Goal: Task Accomplishment & Management: Manage account settings

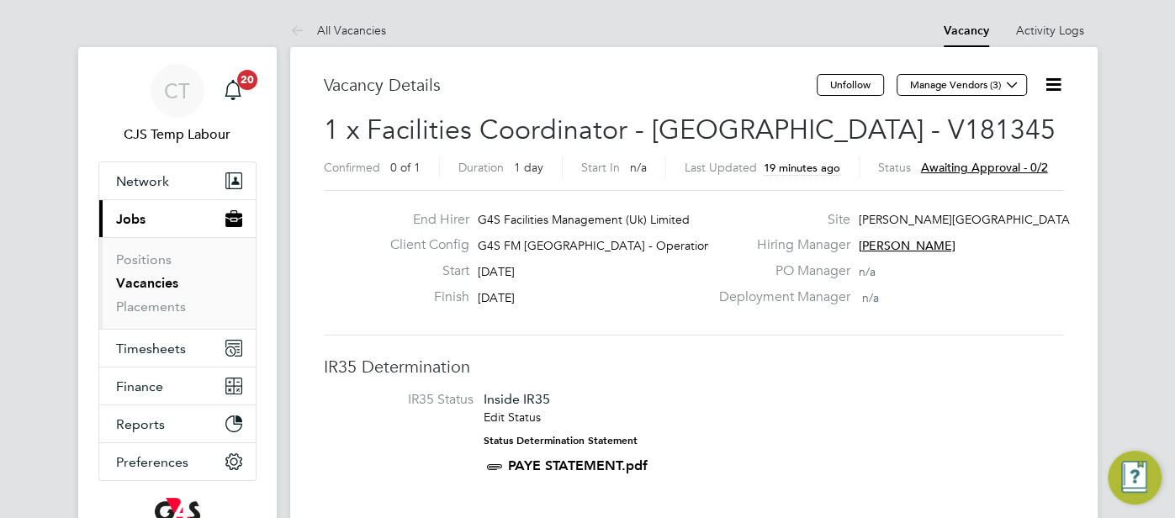
click at [1055, 89] on icon at bounding box center [1053, 84] width 21 height 21
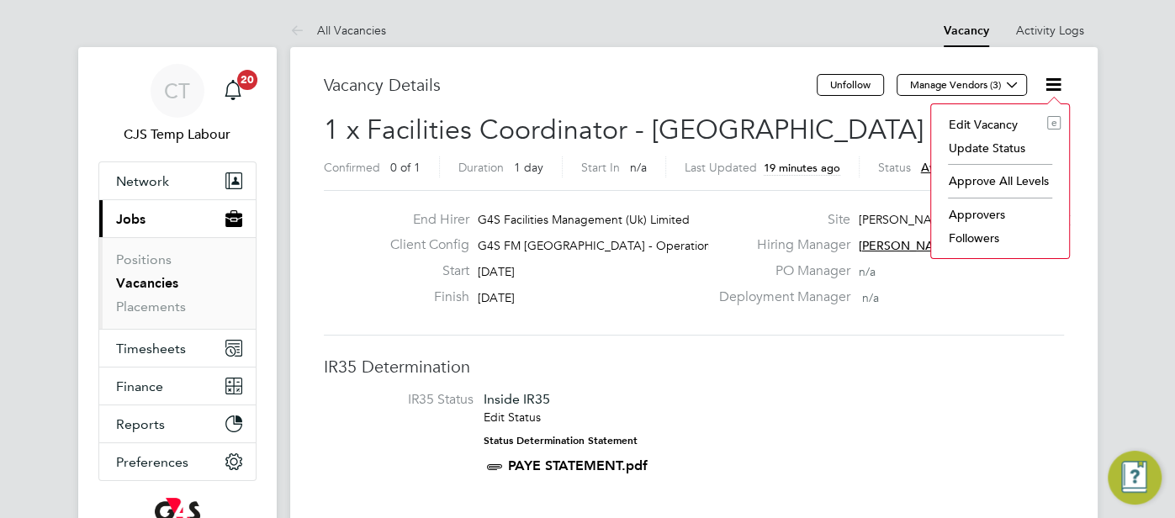
drag, startPoint x: 1005, startPoint y: 177, endPoint x: 948, endPoint y: 194, distance: 59.6
click at [1006, 177] on li "Approve All Levels" at bounding box center [999, 181] width 121 height 24
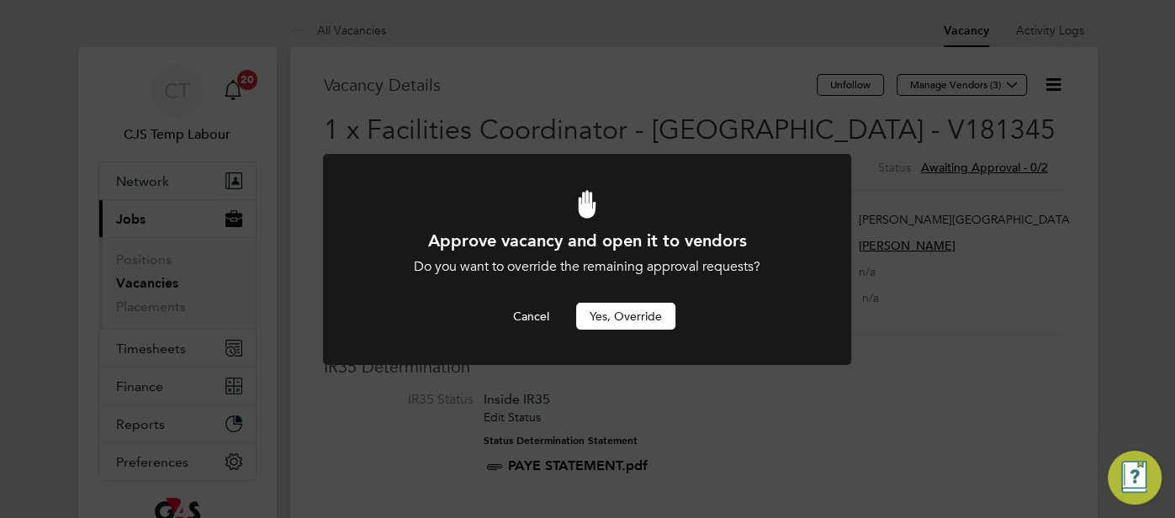
click at [619, 319] on button "Yes, Override" at bounding box center [625, 316] width 99 height 27
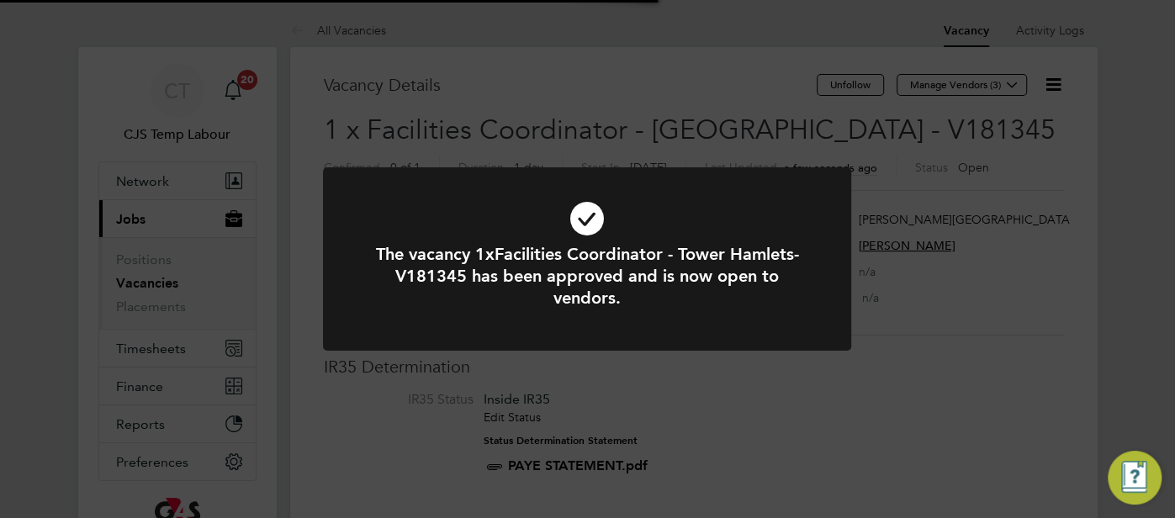
scroll to position [50, 118]
click at [588, 225] on icon at bounding box center [586, 219] width 437 height 66
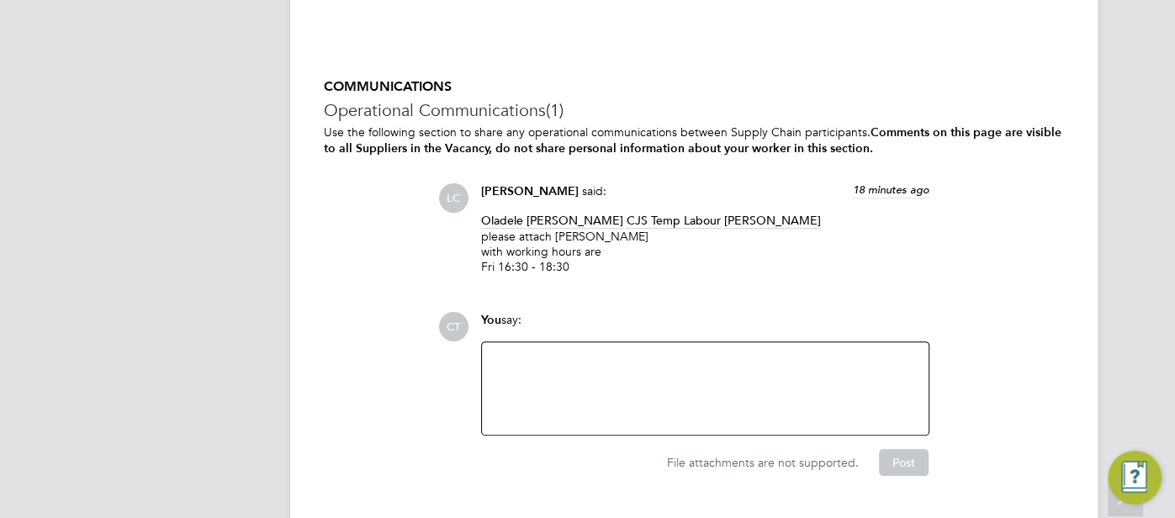
scroll to position [4539, 0]
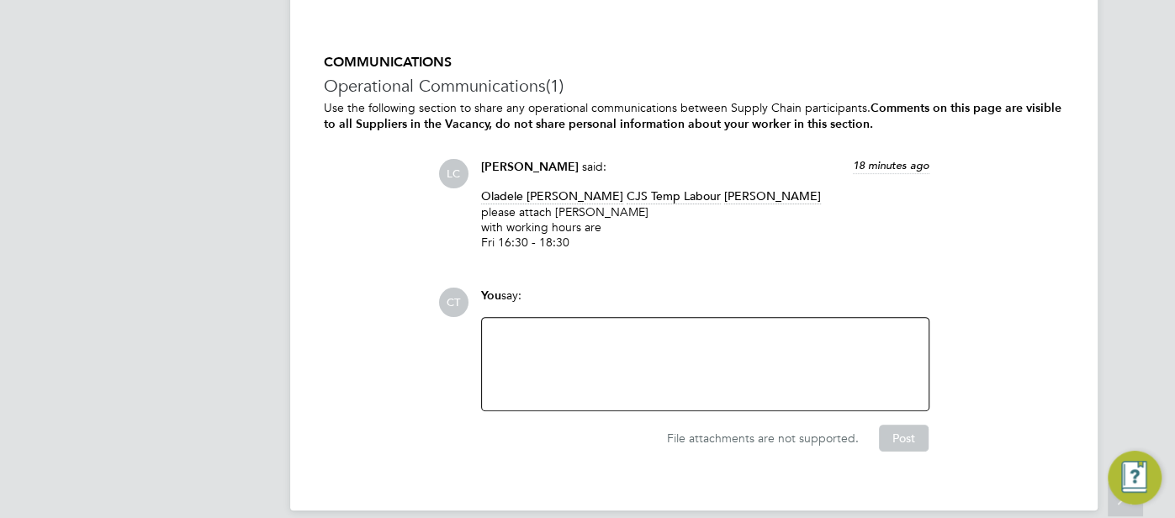
click at [573, 336] on div at bounding box center [705, 364] width 426 height 72
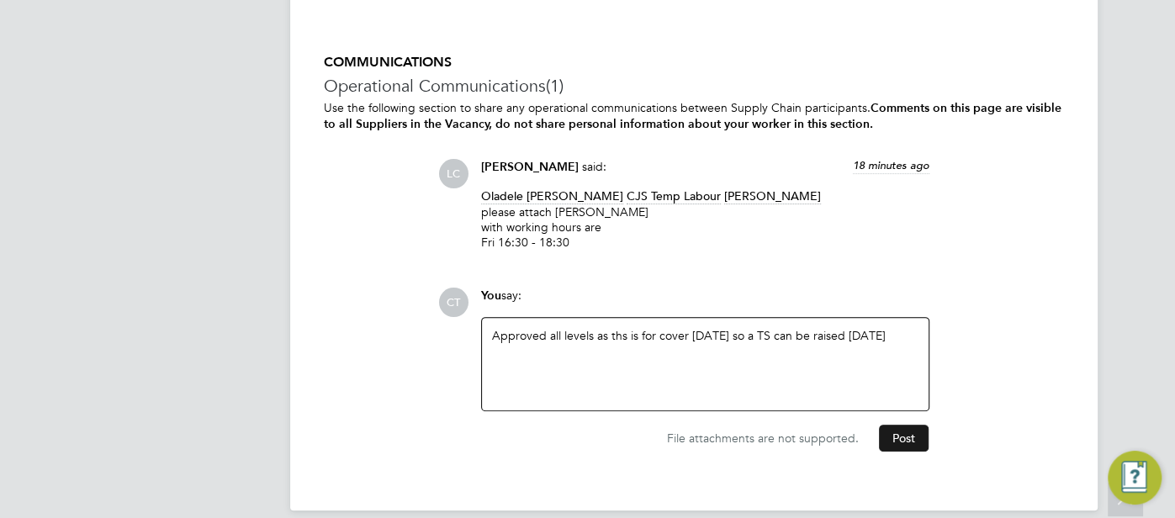
click at [891, 425] on button "Post" at bounding box center [904, 438] width 50 height 27
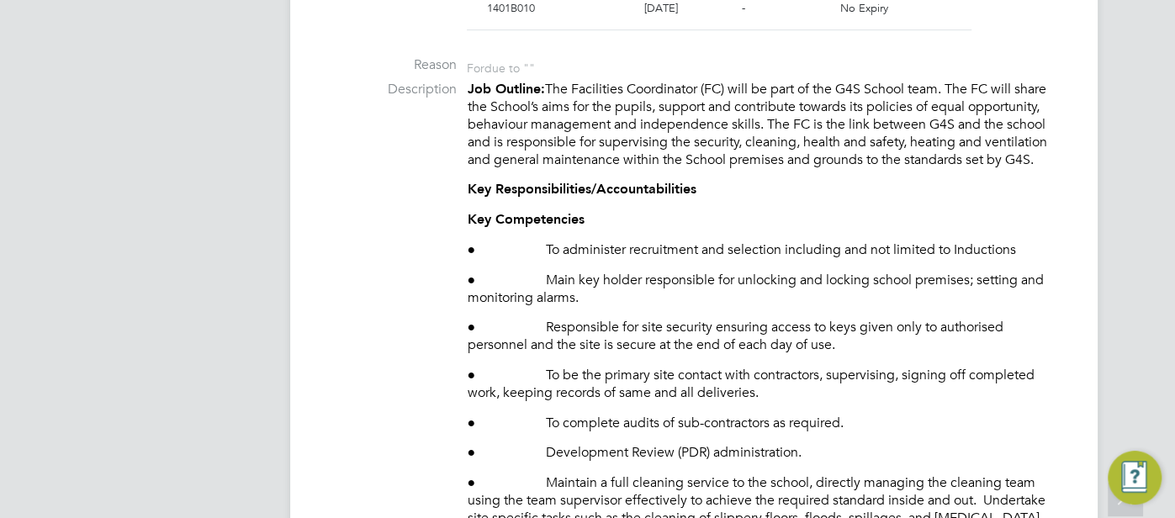
scroll to position [0, 0]
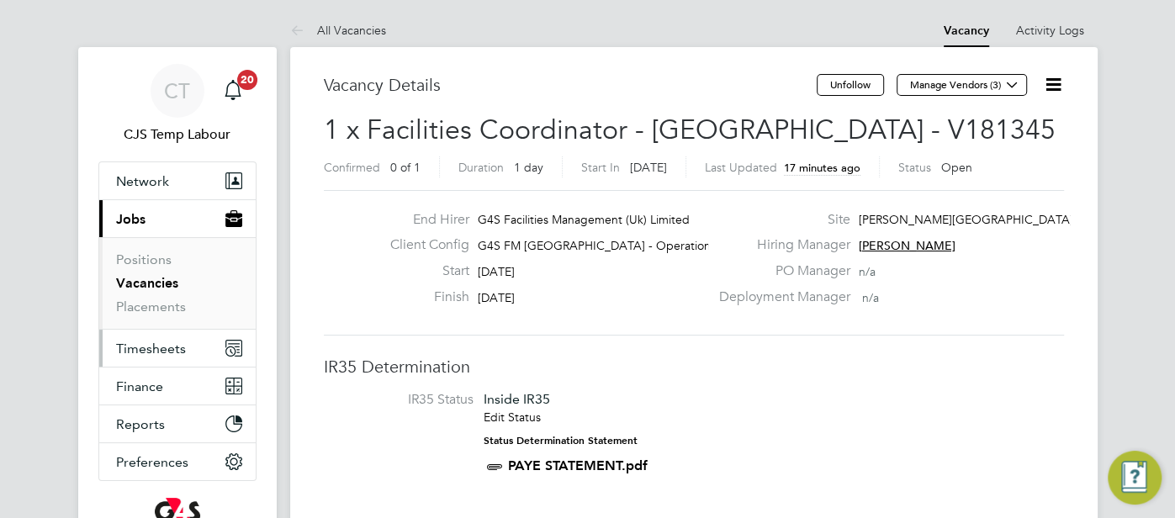
click at [172, 341] on span "Timesheets" at bounding box center [151, 349] width 70 height 16
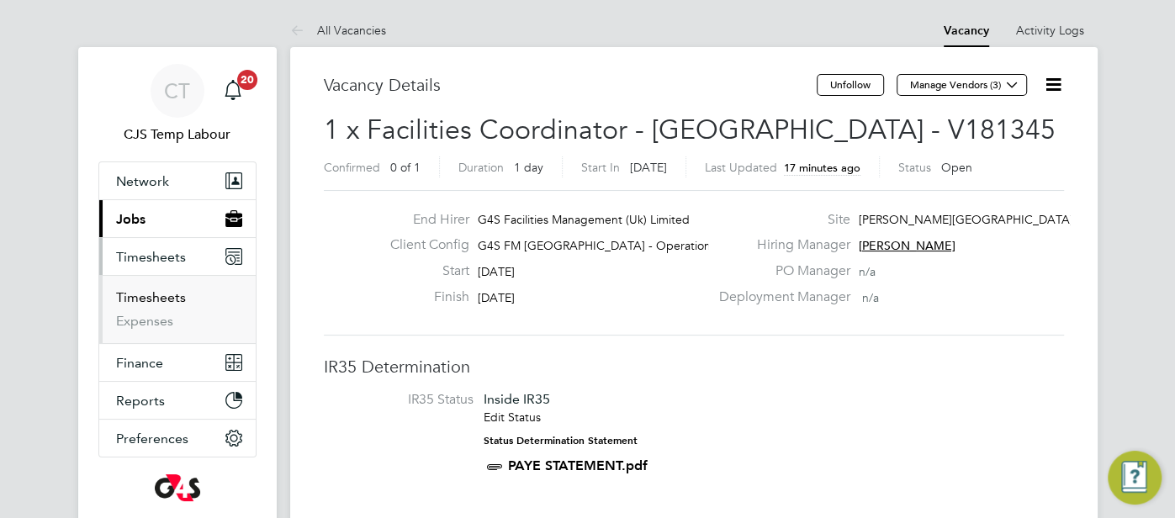
click at [157, 299] on link "Timesheets" at bounding box center [151, 297] width 70 height 16
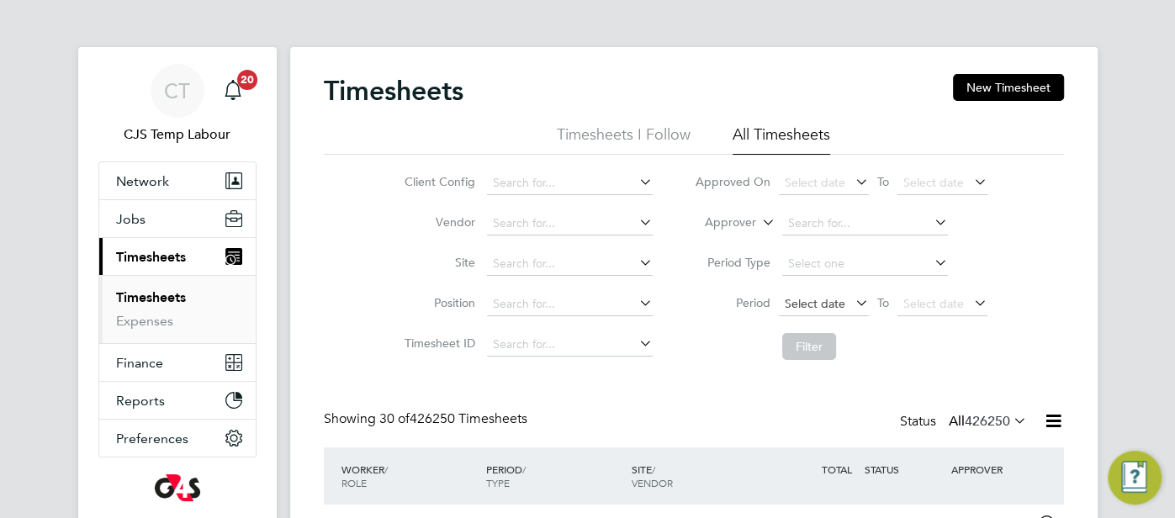
scroll to position [42, 145]
click at [759, 225] on icon at bounding box center [759, 217] width 0 height 15
click at [710, 244] on li "Worker" at bounding box center [715, 242] width 82 height 22
click at [824, 223] on input at bounding box center [865, 224] width 166 height 24
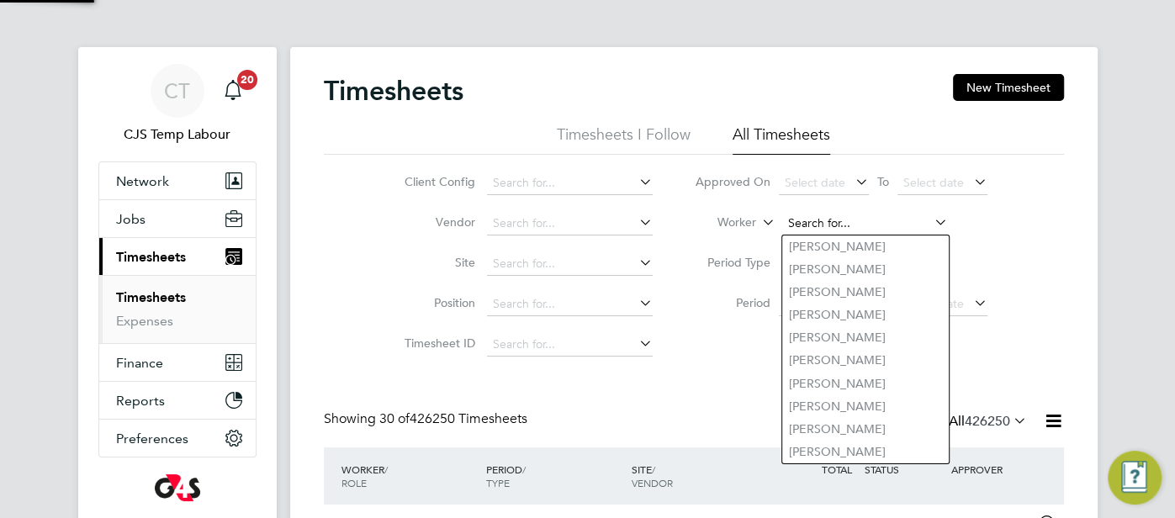
paste input "[PERSON_NAME]"
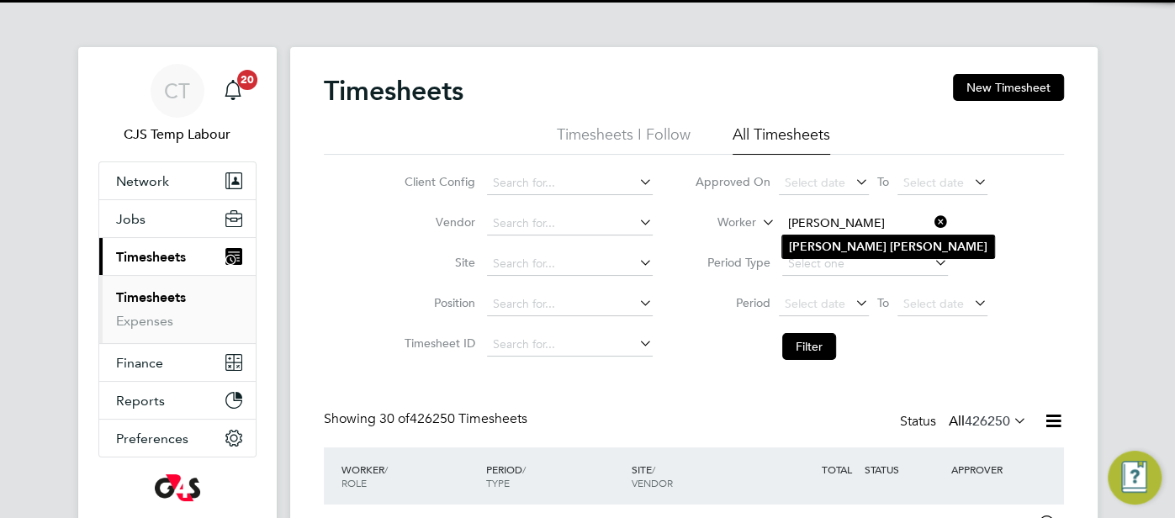
type input "[PERSON_NAME]"
click at [909, 241] on li "Akeem Soremekun" at bounding box center [888, 246] width 212 height 23
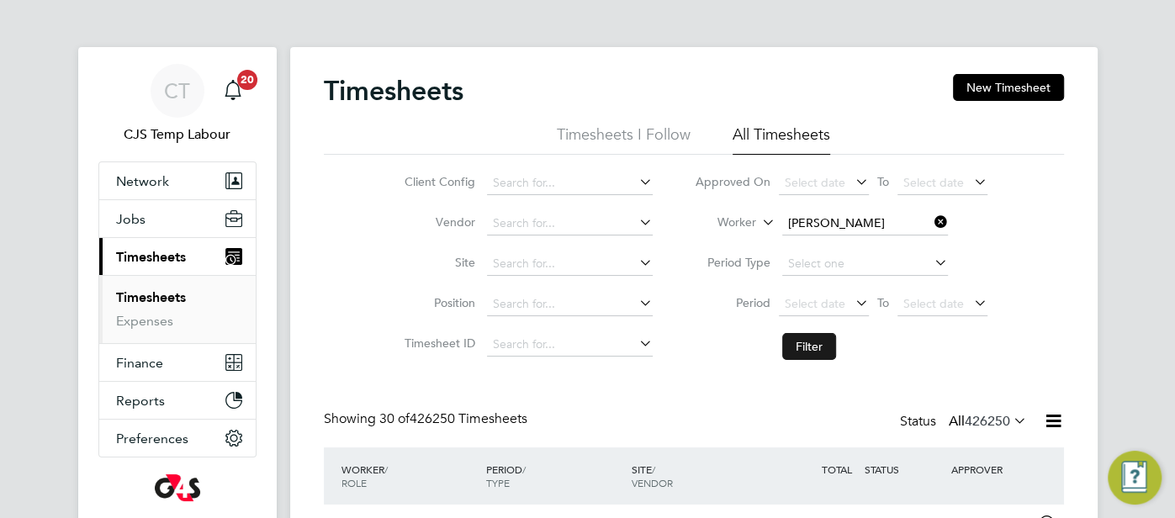
click at [809, 343] on button "Filter" at bounding box center [809, 346] width 54 height 27
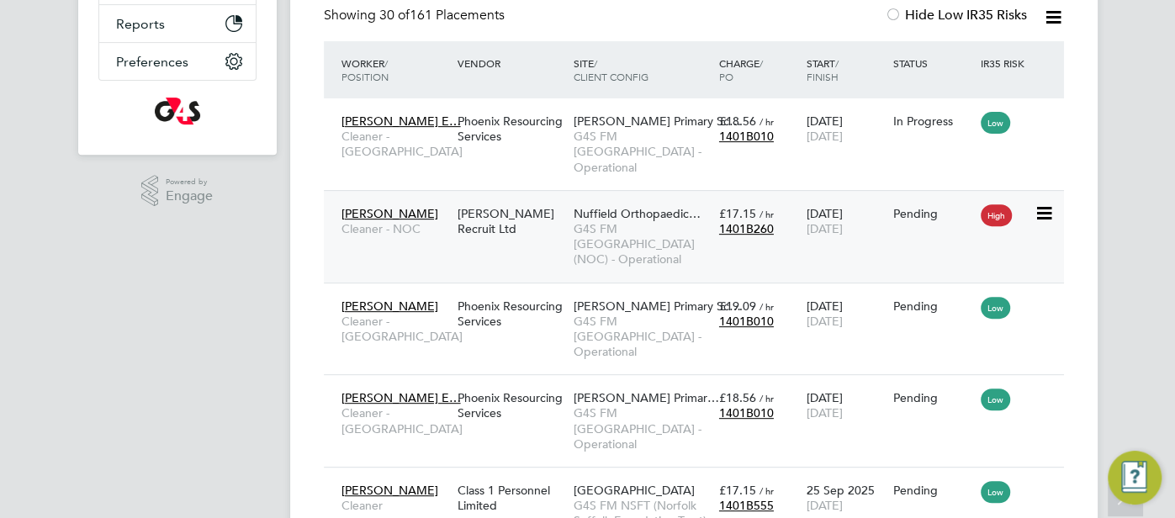
click at [748, 206] on span "£17.15" at bounding box center [737, 213] width 37 height 15
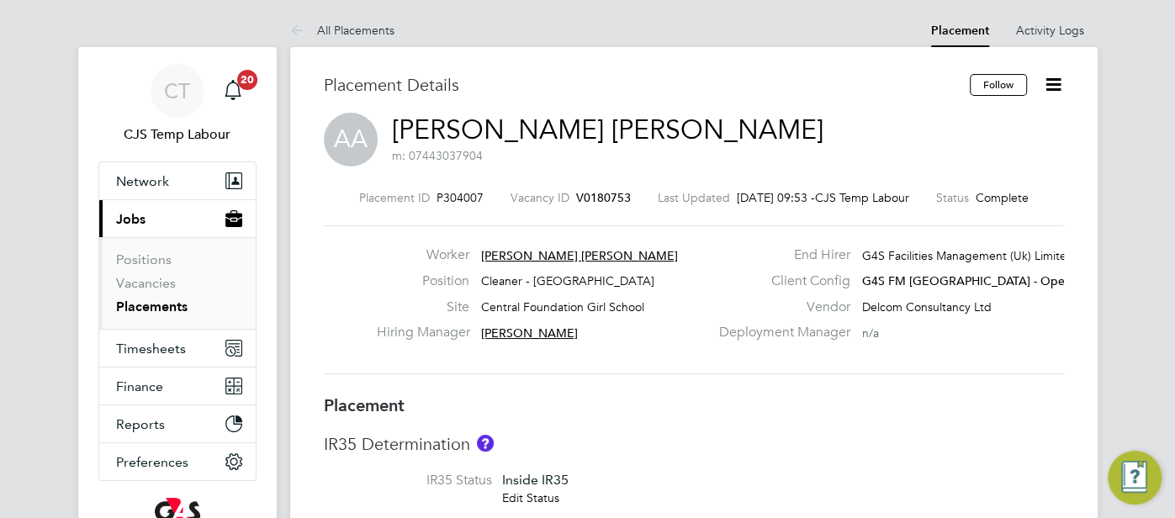
click at [1056, 82] on icon at bounding box center [1053, 84] width 21 height 21
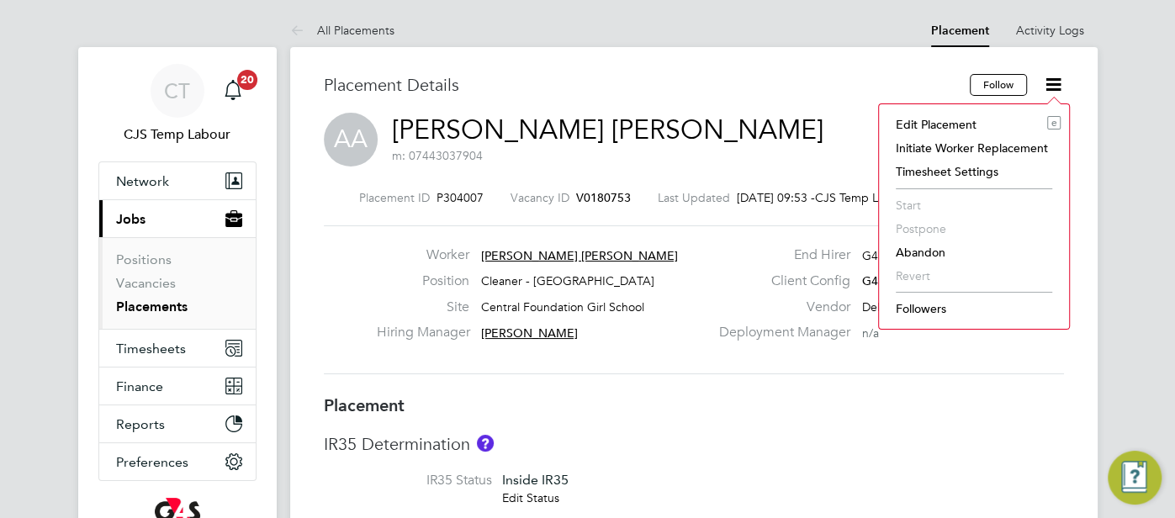
click at [926, 251] on li "Abandon" at bounding box center [973, 253] width 173 height 24
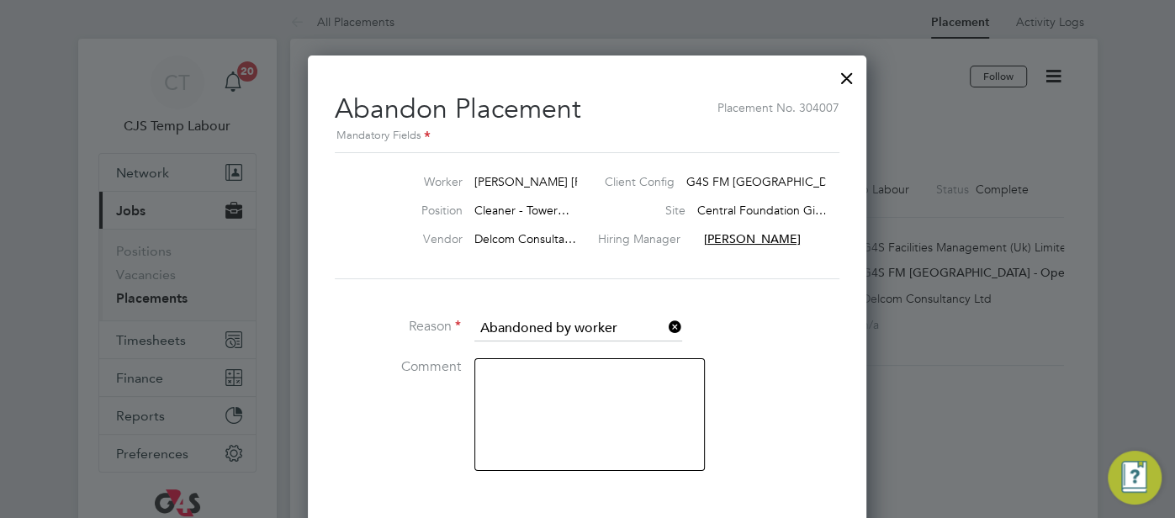
click at [542, 405] on textarea at bounding box center [589, 414] width 230 height 113
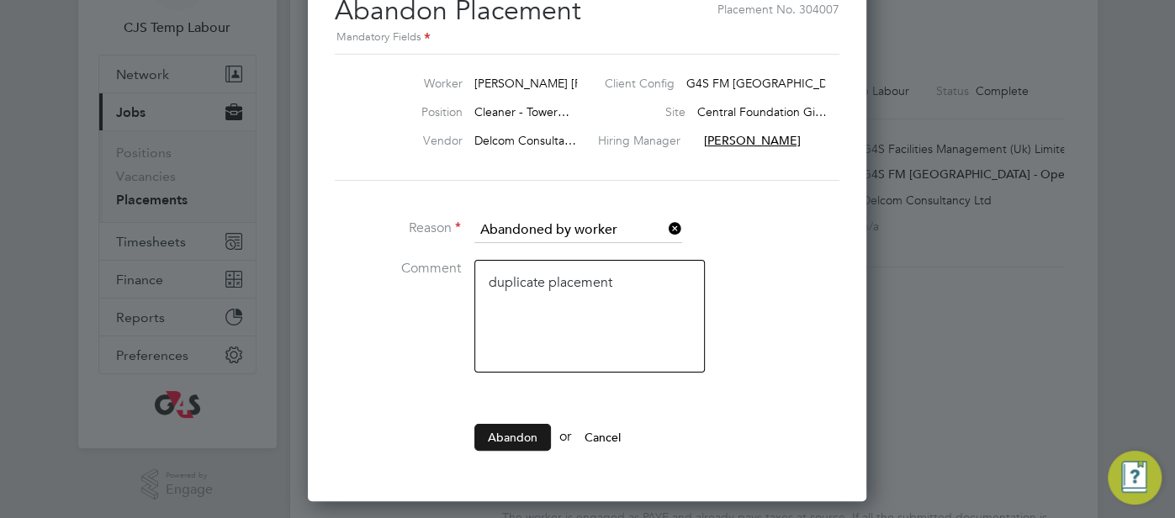
type textarea "duplicate placement"
click at [529, 431] on button "Abandon" at bounding box center [512, 437] width 77 height 27
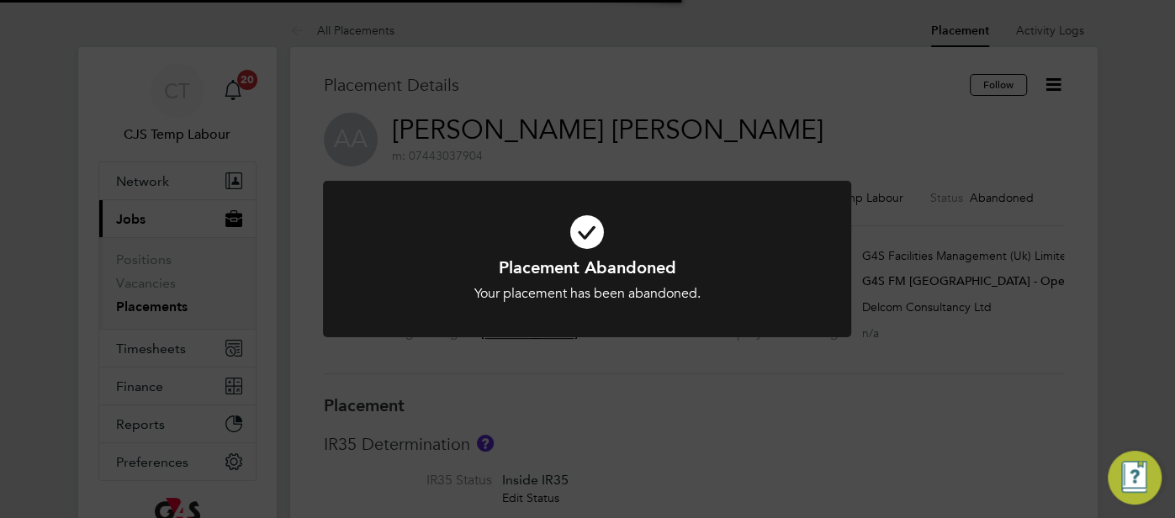
click at [582, 233] on icon at bounding box center [586, 232] width 437 height 66
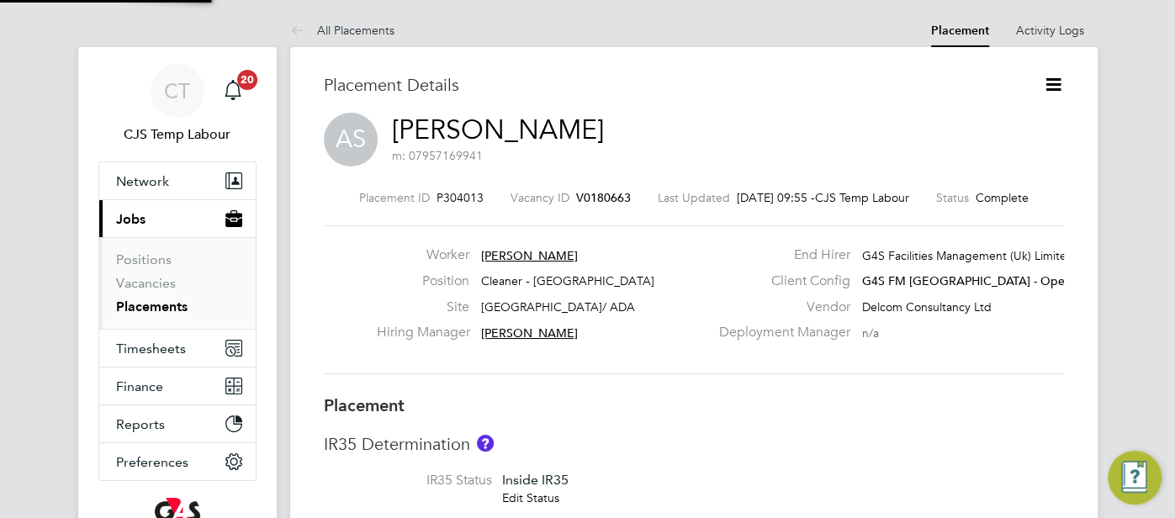
scroll to position [26, 331]
click at [1053, 88] on icon at bounding box center [1053, 84] width 21 height 21
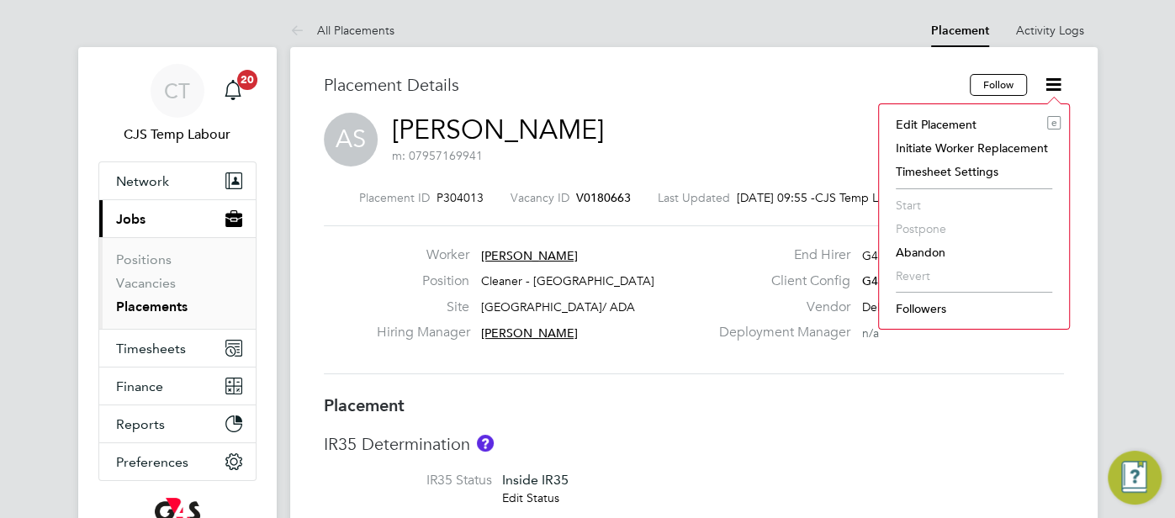
click at [930, 250] on li "Abandon" at bounding box center [973, 253] width 173 height 24
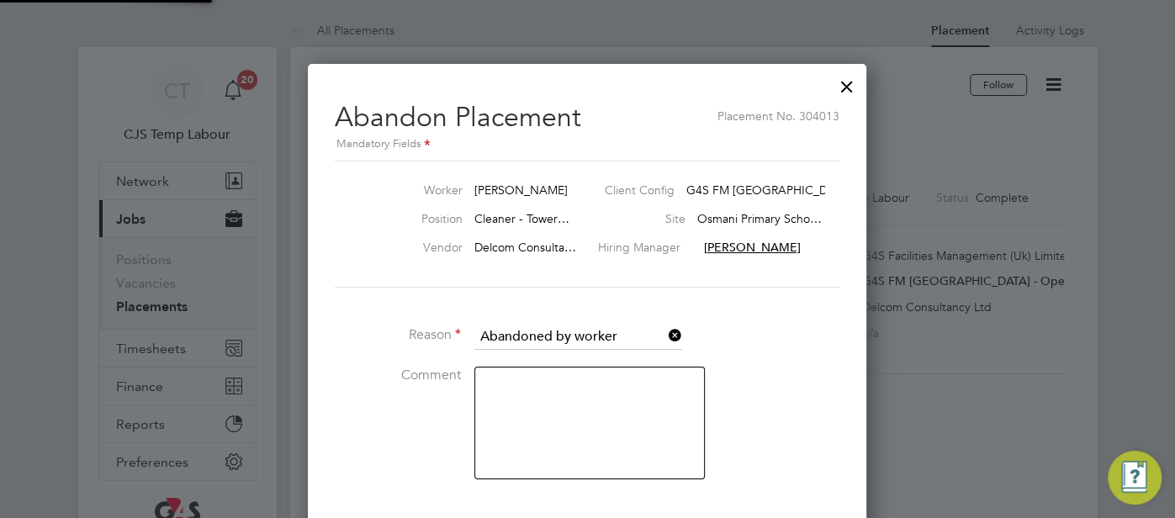
scroll to position [8, 8]
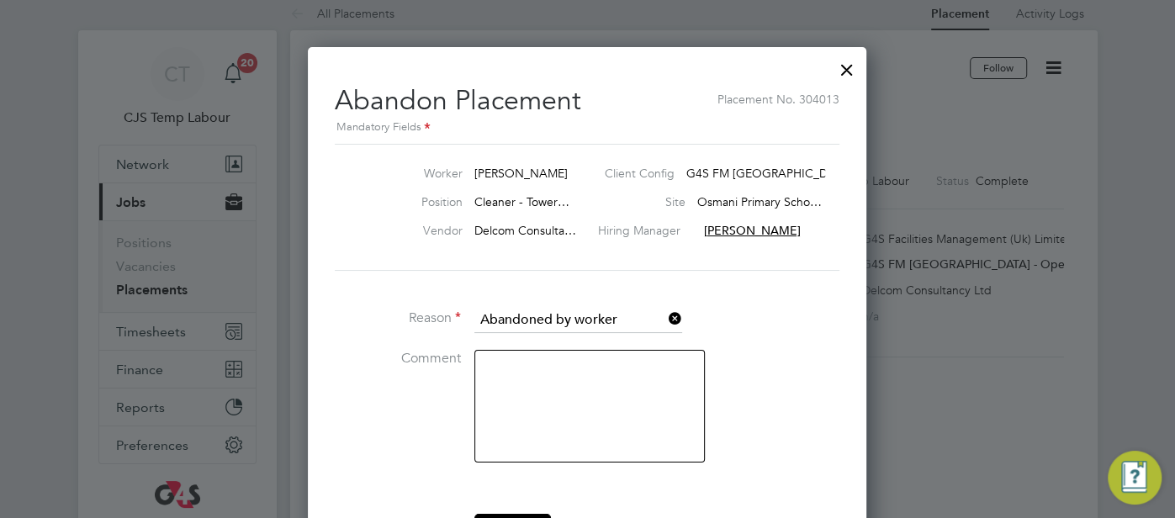
click at [580, 384] on textarea at bounding box center [589, 406] width 230 height 113
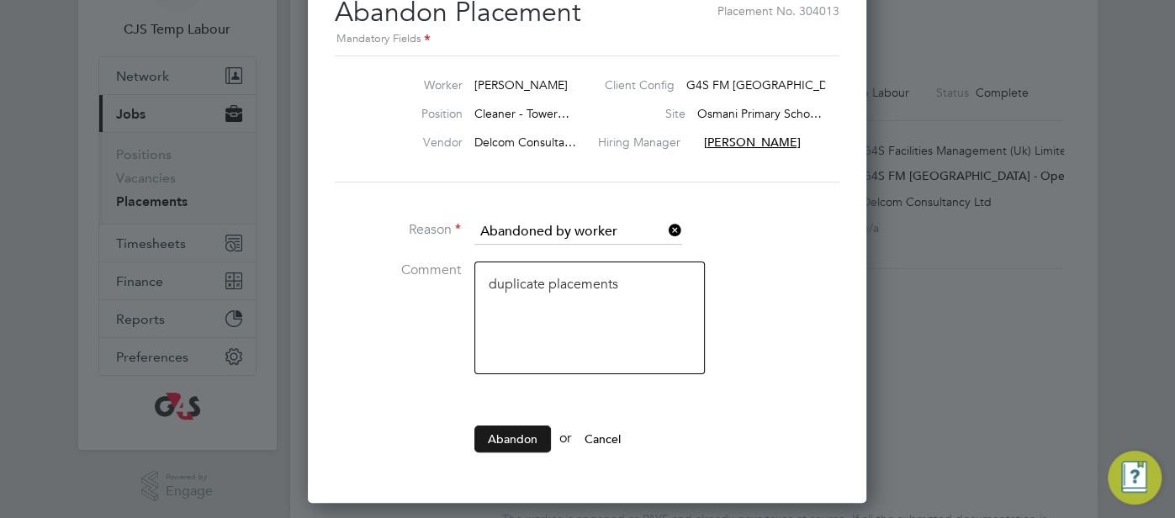
type textarea "duplicate placements"
click at [511, 436] on button "Abandon" at bounding box center [512, 439] width 77 height 27
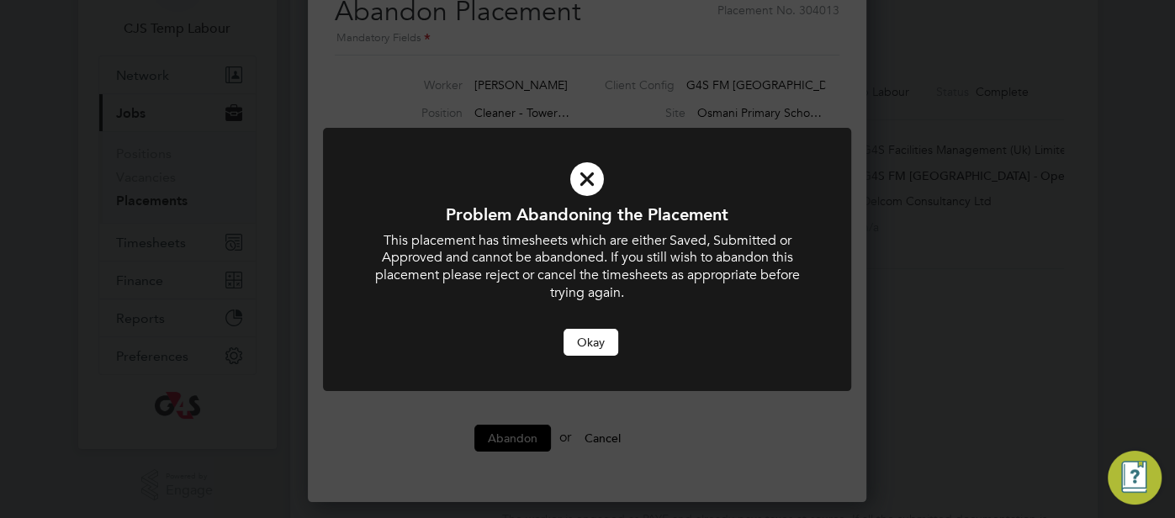
click at [603, 344] on button "Okay" at bounding box center [590, 342] width 55 height 27
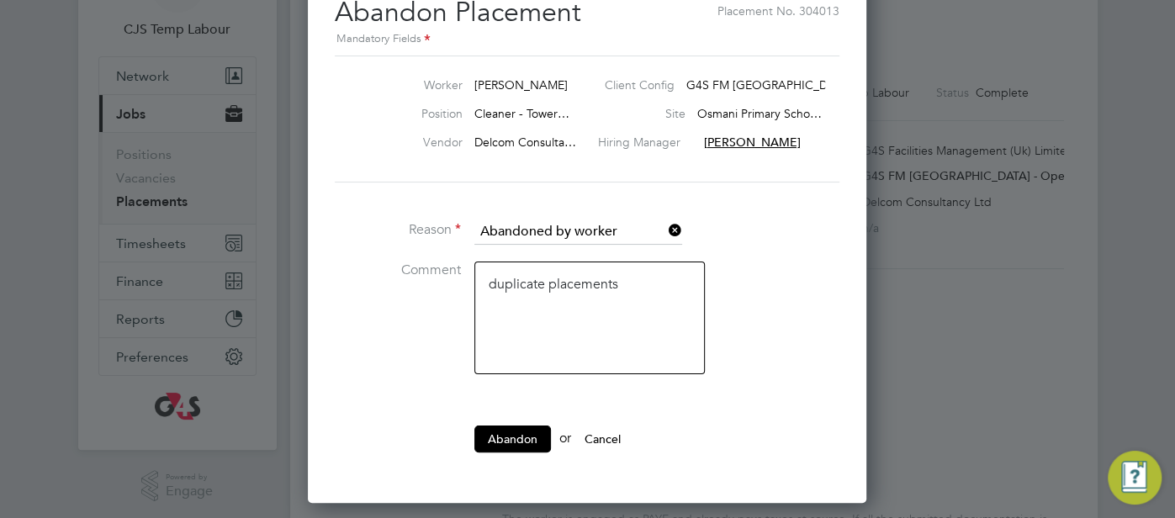
click at [611, 436] on button "Cancel" at bounding box center [602, 439] width 63 height 27
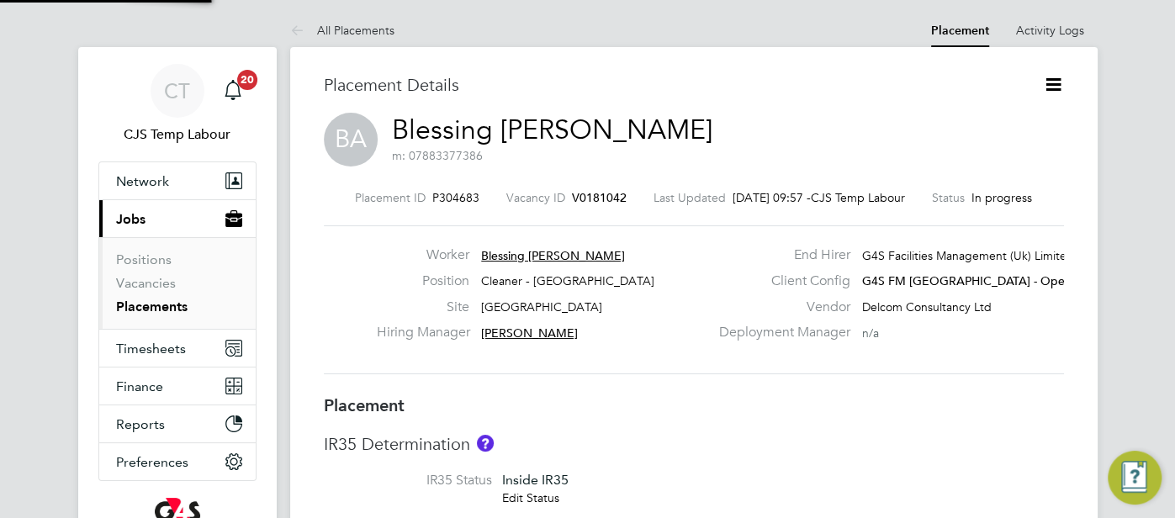
scroll to position [26, 331]
drag, startPoint x: 1051, startPoint y: 89, endPoint x: 1044, endPoint y: 97, distance: 10.1
click at [1050, 93] on icon at bounding box center [1053, 84] width 21 height 21
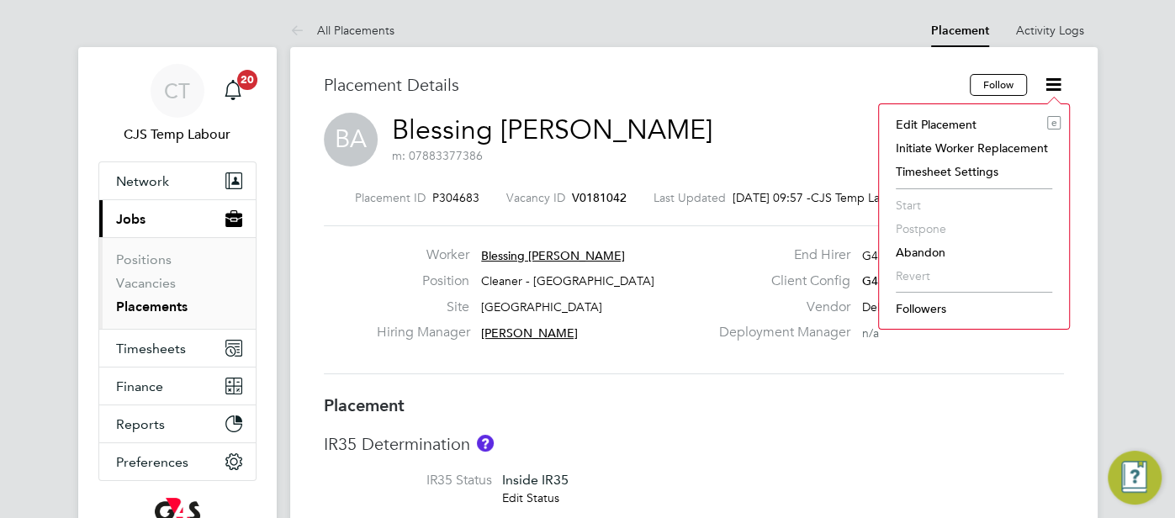
click at [929, 253] on li "Abandon" at bounding box center [973, 253] width 173 height 24
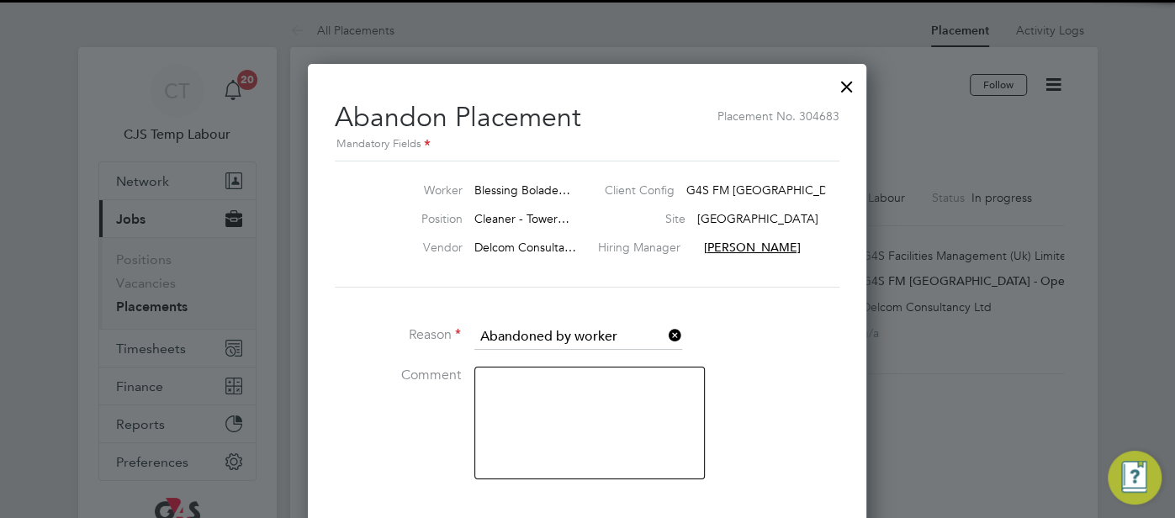
scroll to position [8, 8]
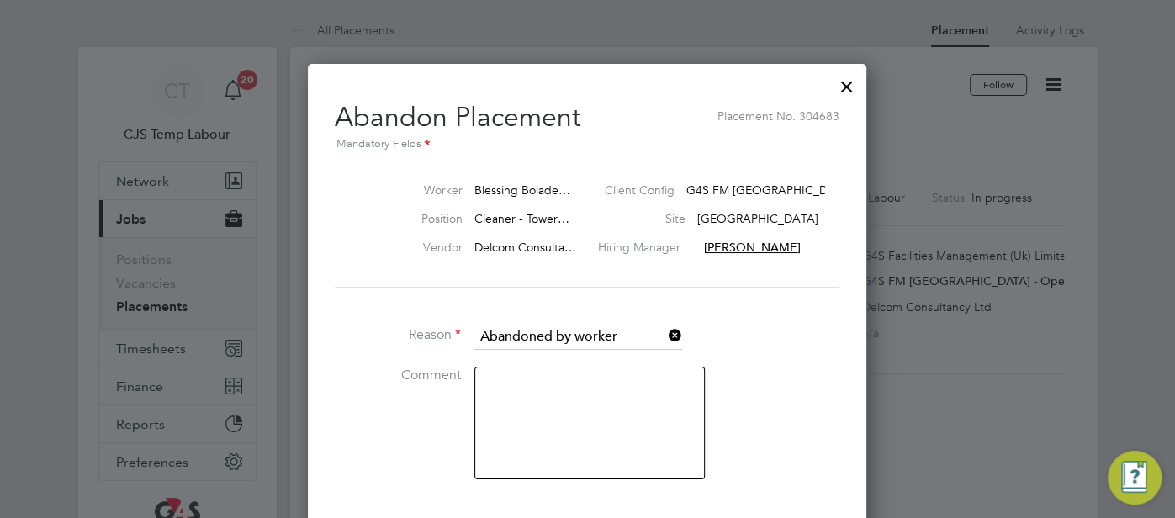
click at [565, 393] on textarea at bounding box center [589, 423] width 230 height 113
type textarea "duplicate placement"
click at [761, 371] on li "Comment duplicate placement" at bounding box center [587, 432] width 505 height 130
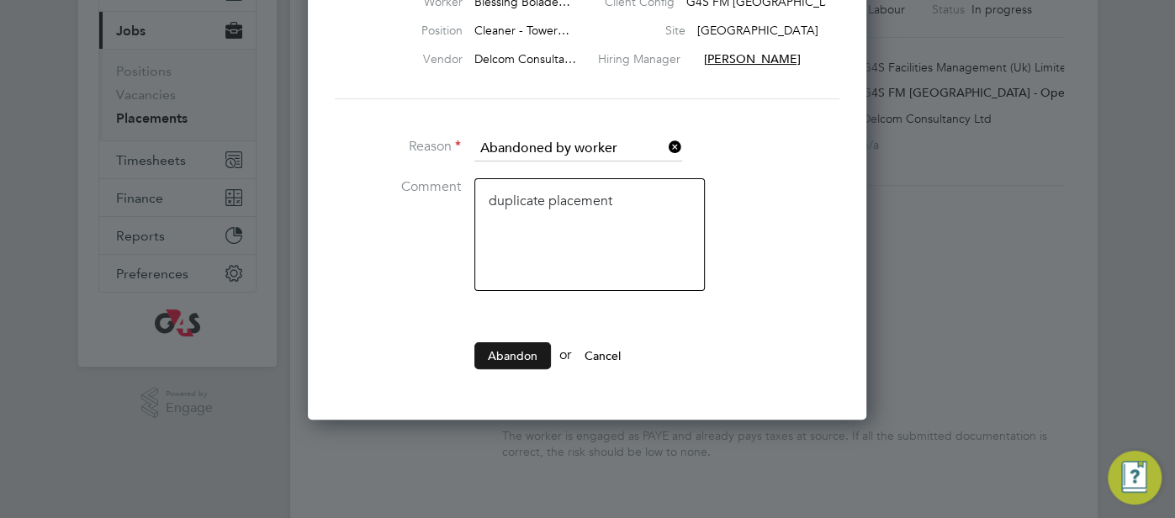
click at [527, 355] on button "Abandon" at bounding box center [512, 355] width 77 height 27
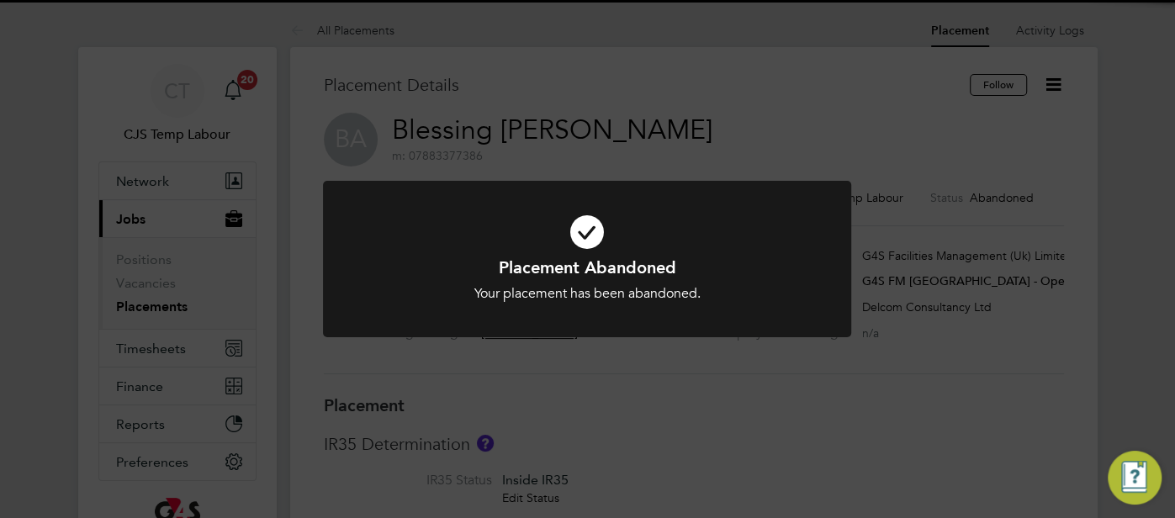
click at [594, 227] on icon at bounding box center [586, 232] width 437 height 66
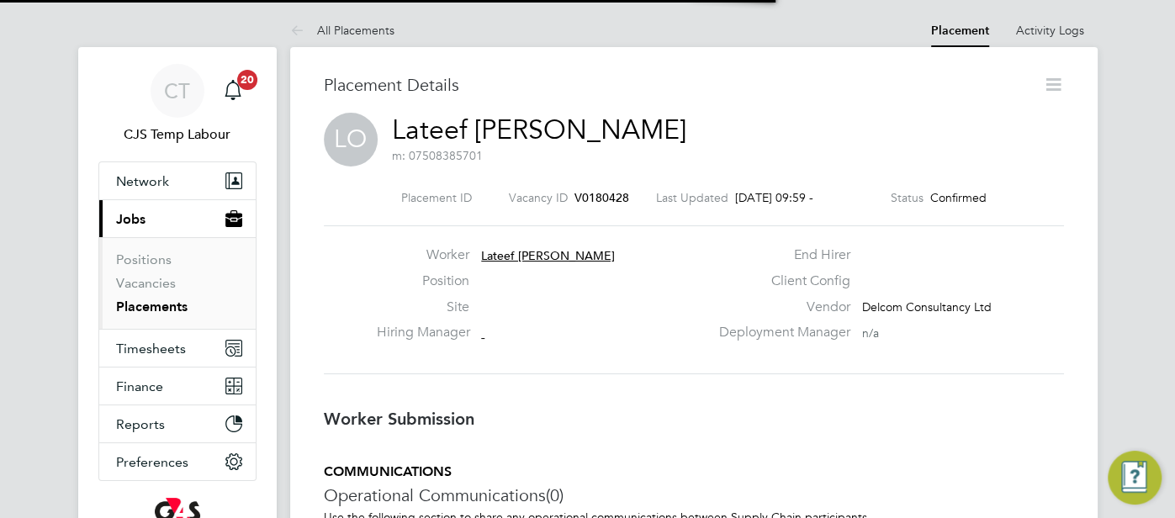
scroll to position [26, 331]
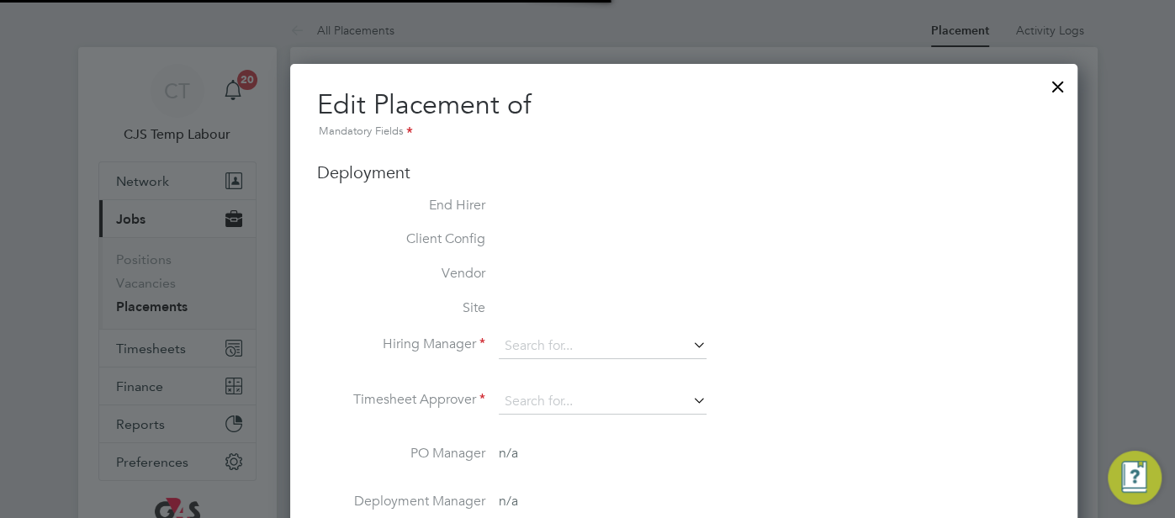
type input "Derek Aamponsah"
type input "Lilingxi Chen"
type input "15 Sep 2025"
type input "19 Sep 2025"
type input "15:30"
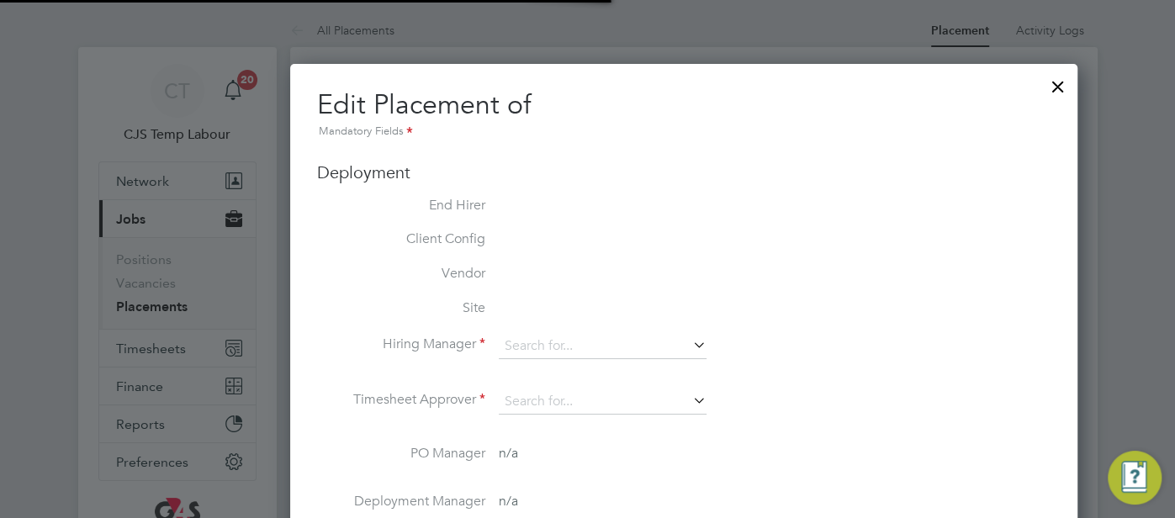
type input "17:30"
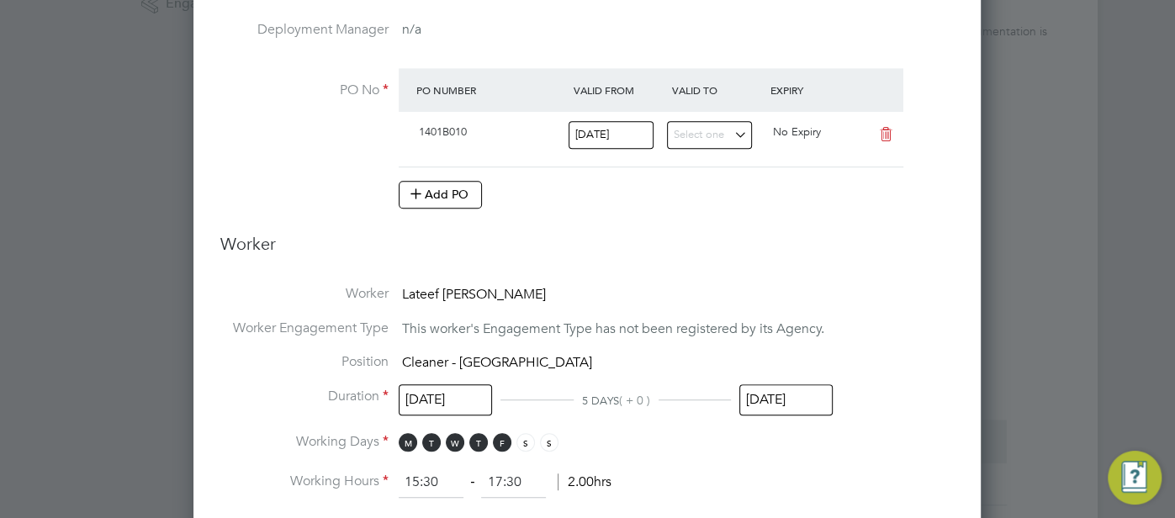
click at [798, 399] on input "19 Sep 2025" at bounding box center [785, 399] width 93 height 31
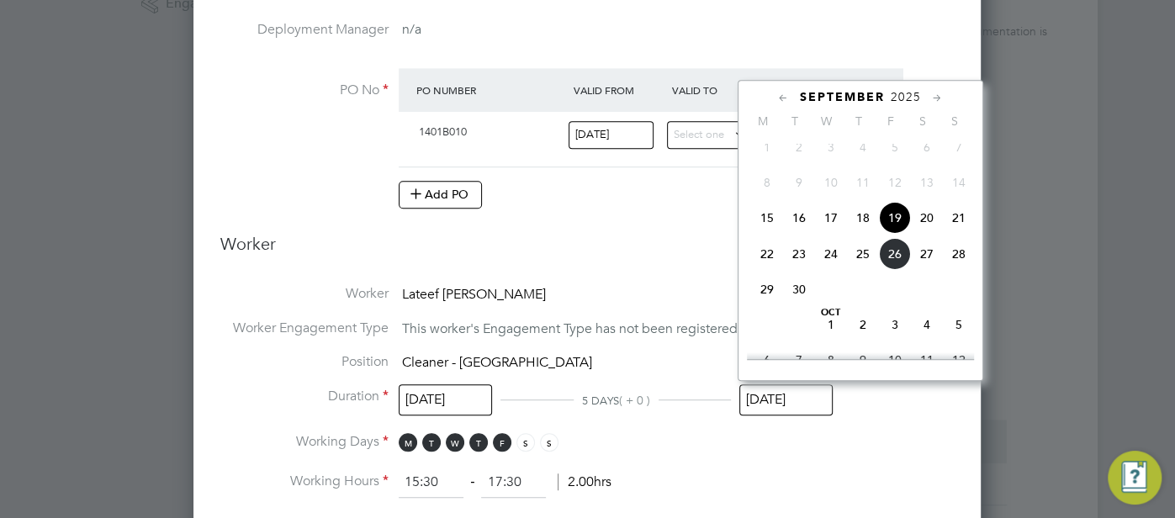
click at [900, 267] on span "26" at bounding box center [895, 254] width 32 height 32
type input "[DATE]"
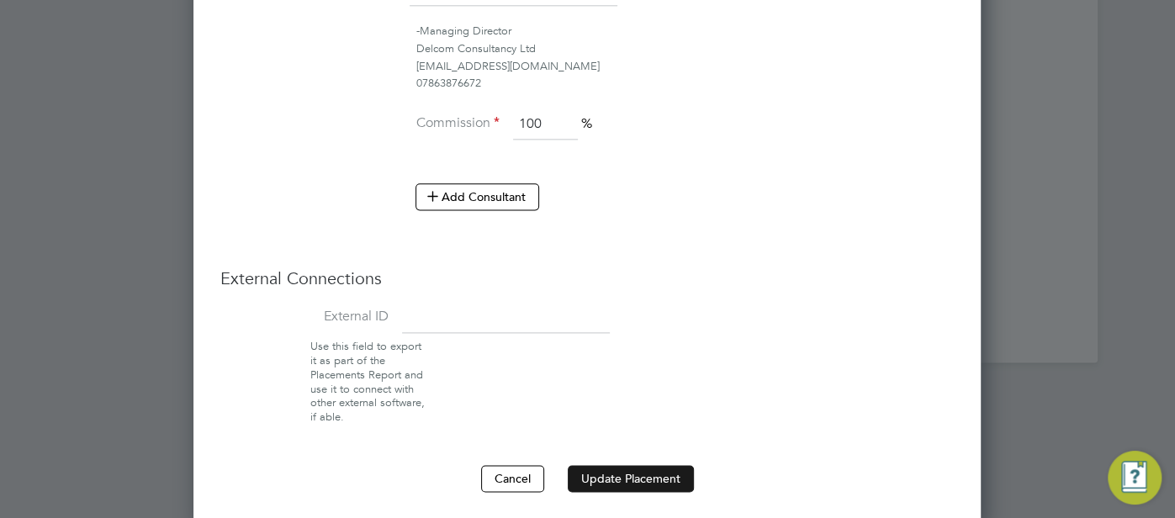
click at [626, 468] on button "Update Placement" at bounding box center [631, 478] width 126 height 27
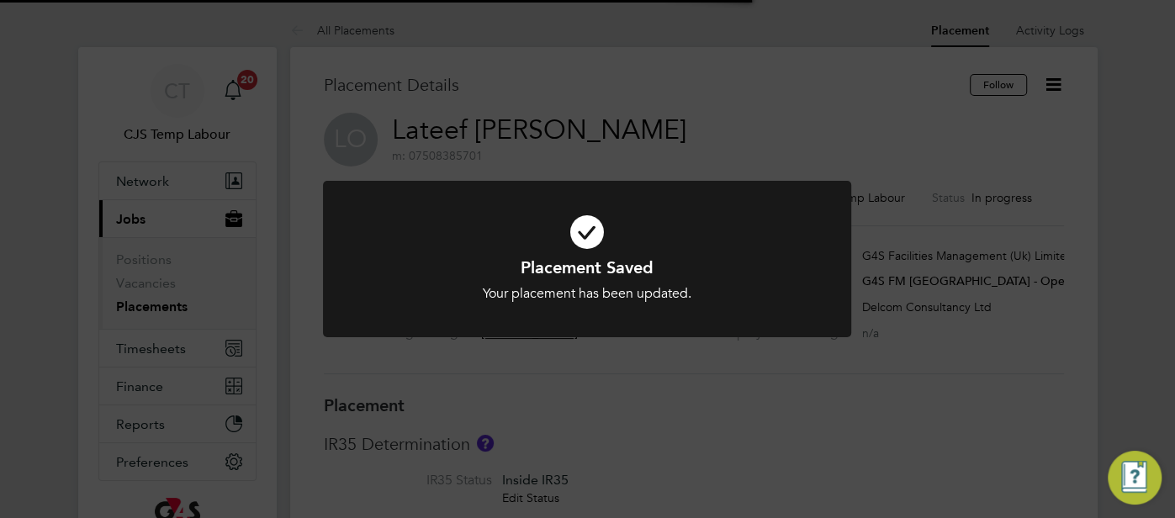
click at [576, 235] on icon at bounding box center [586, 232] width 437 height 66
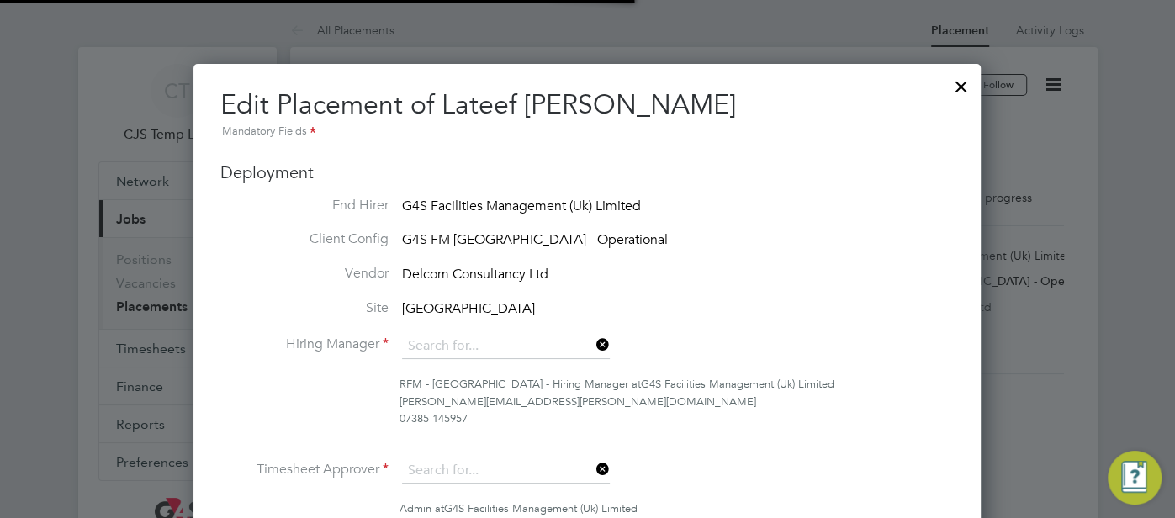
type input "Derek Aamponsah"
type input "Lilingxi Chen"
type input "[DATE]"
type input "06:30"
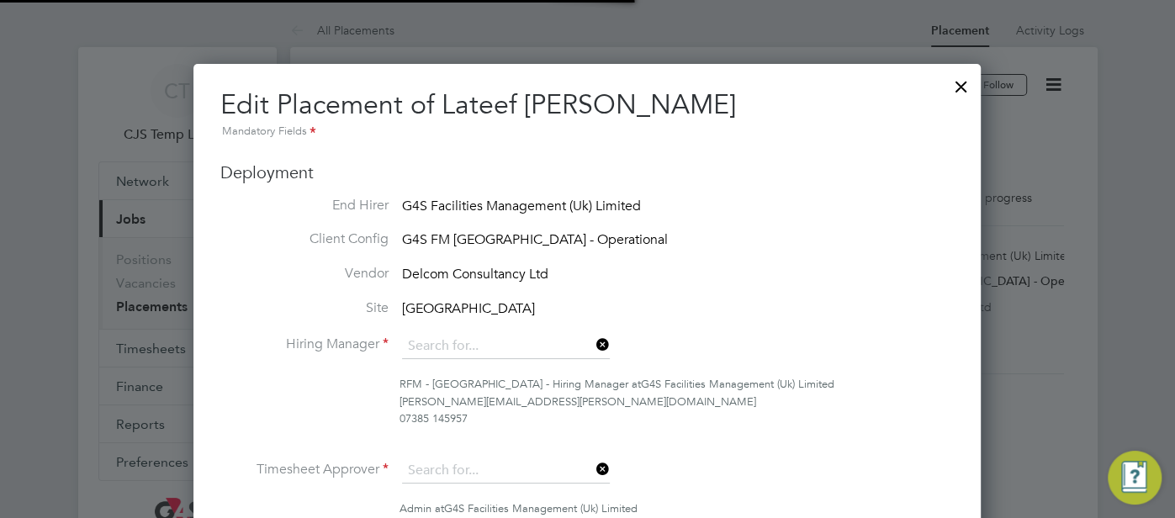
type input "08:30"
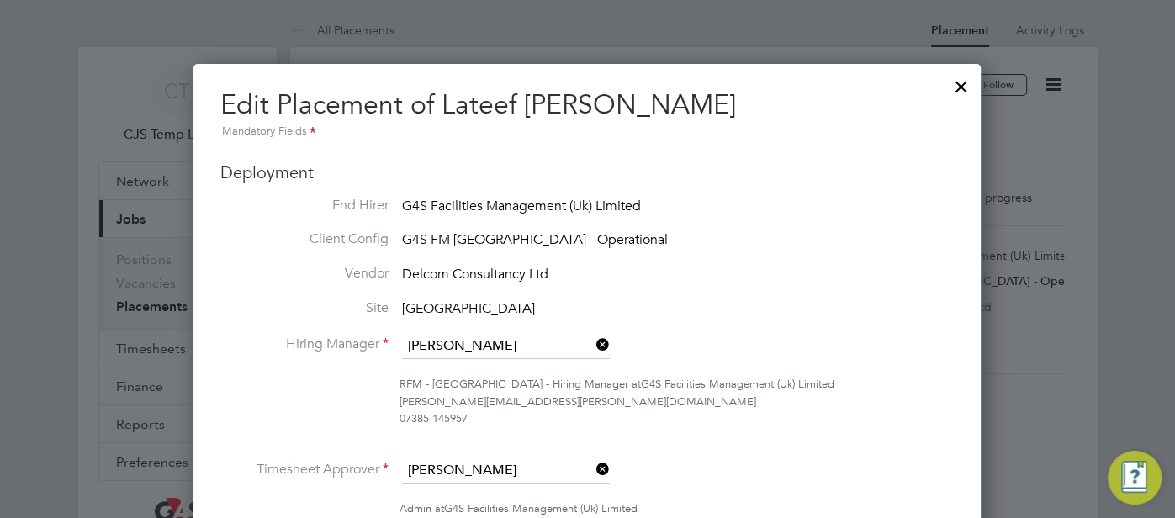
click at [957, 89] on div at bounding box center [961, 82] width 30 height 30
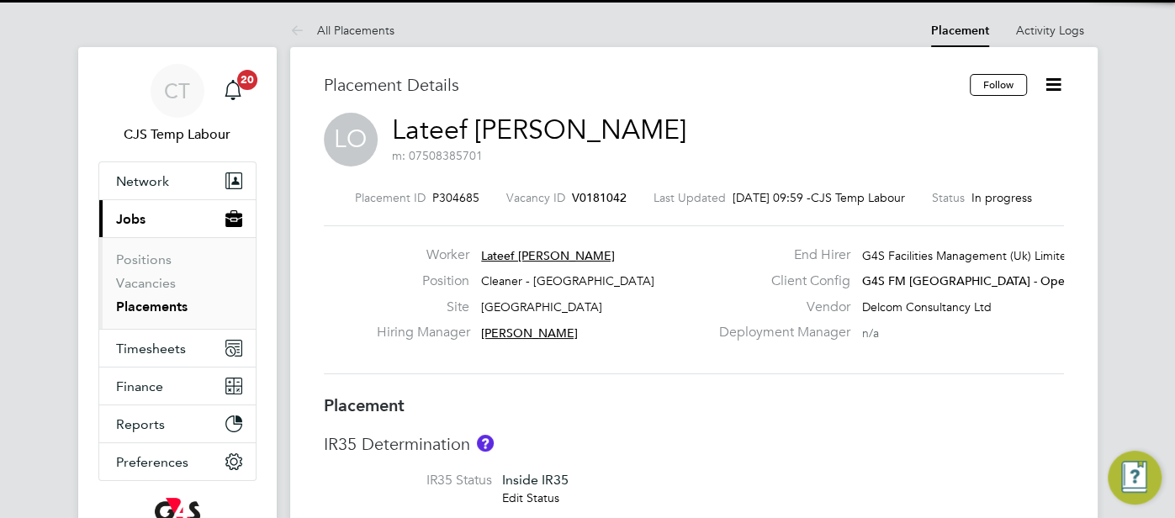
click at [1060, 92] on icon at bounding box center [1053, 84] width 21 height 21
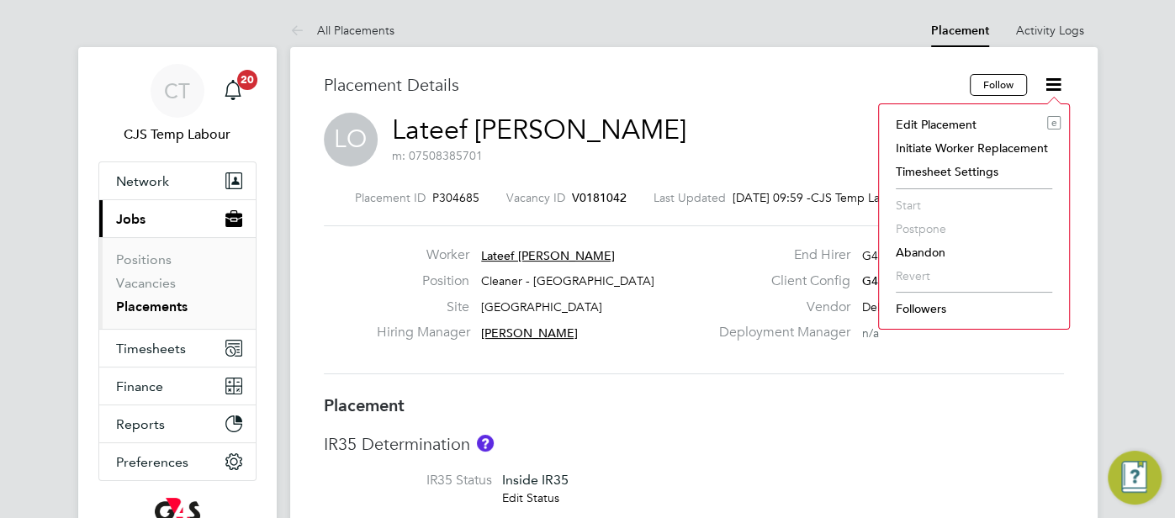
click at [930, 251] on li "Abandon" at bounding box center [973, 253] width 173 height 24
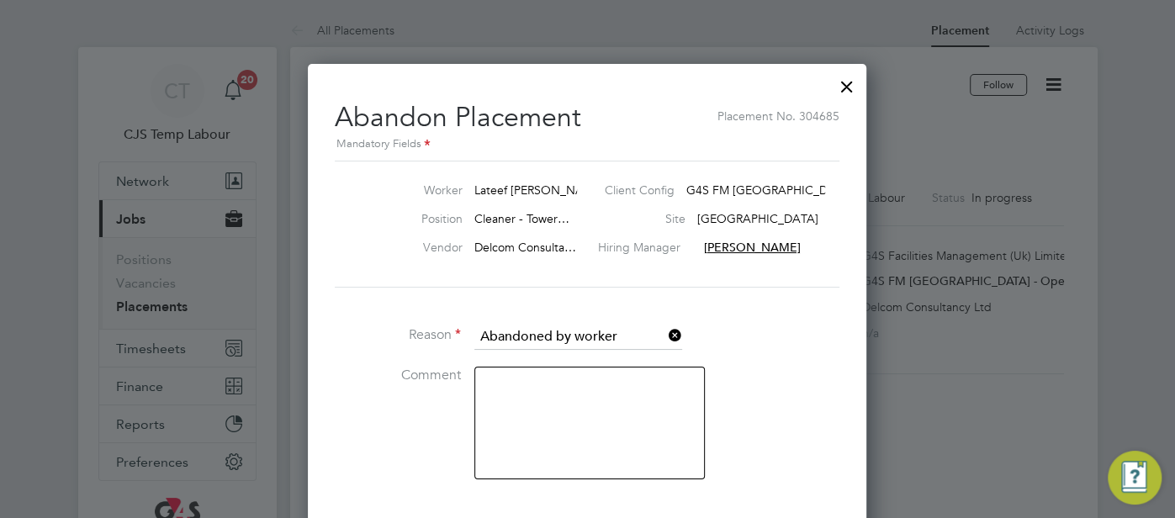
click at [557, 405] on textarea at bounding box center [589, 423] width 230 height 113
type textarea "duplictate placement"
drag, startPoint x: 742, startPoint y: 436, endPoint x: 784, endPoint y: 447, distance: 43.4
click at [742, 437] on li "Comment duplictate placement" at bounding box center [587, 432] width 505 height 130
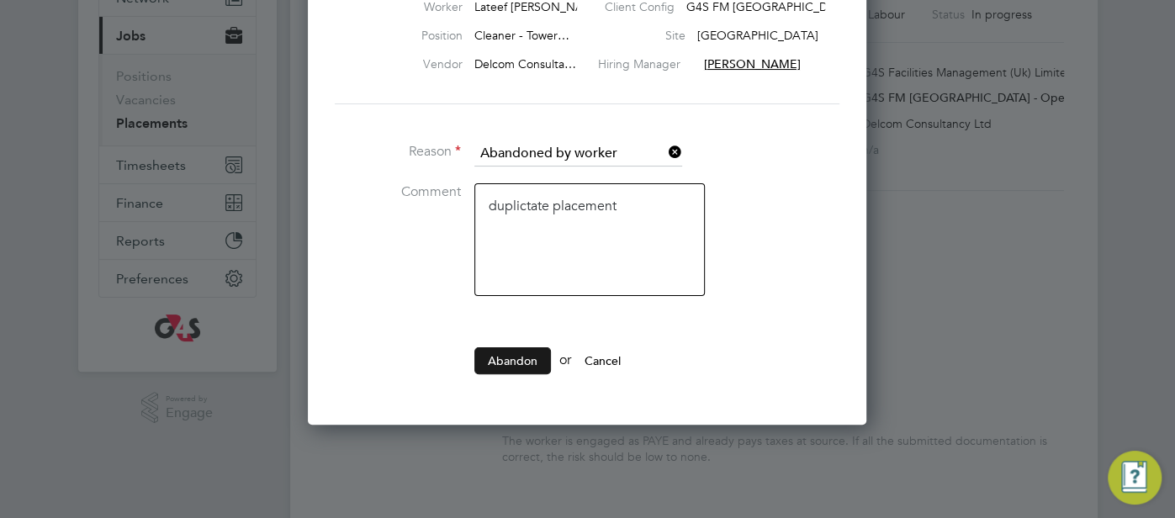
click at [501, 357] on button "Abandon" at bounding box center [512, 360] width 77 height 27
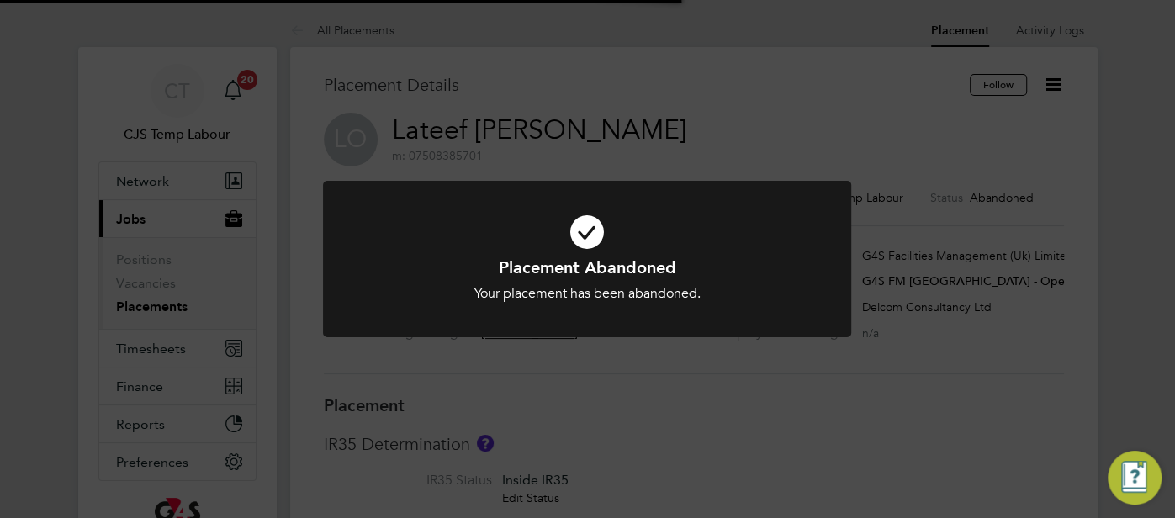
click at [584, 231] on icon at bounding box center [586, 232] width 437 height 66
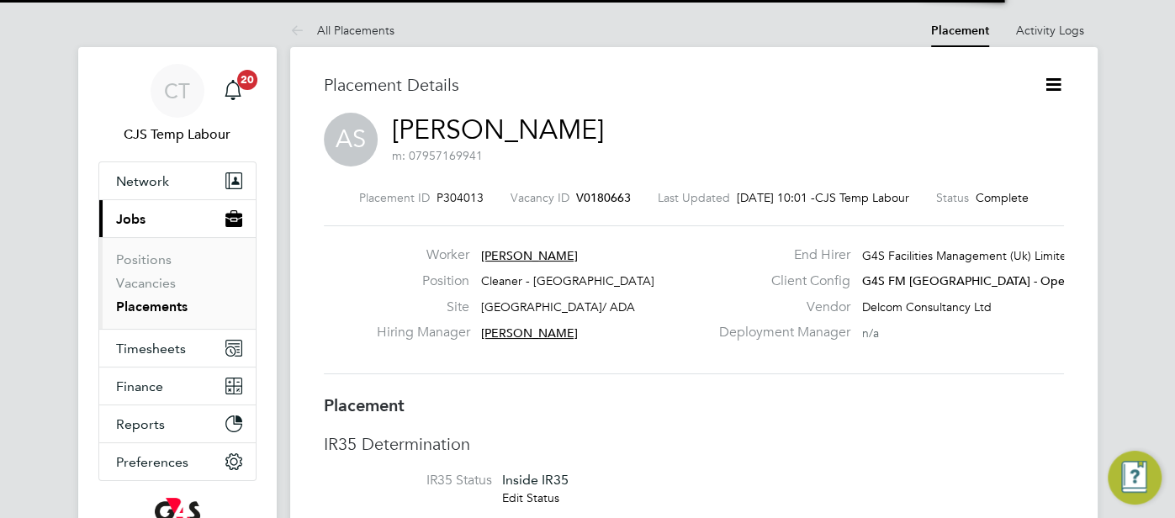
scroll to position [8, 8]
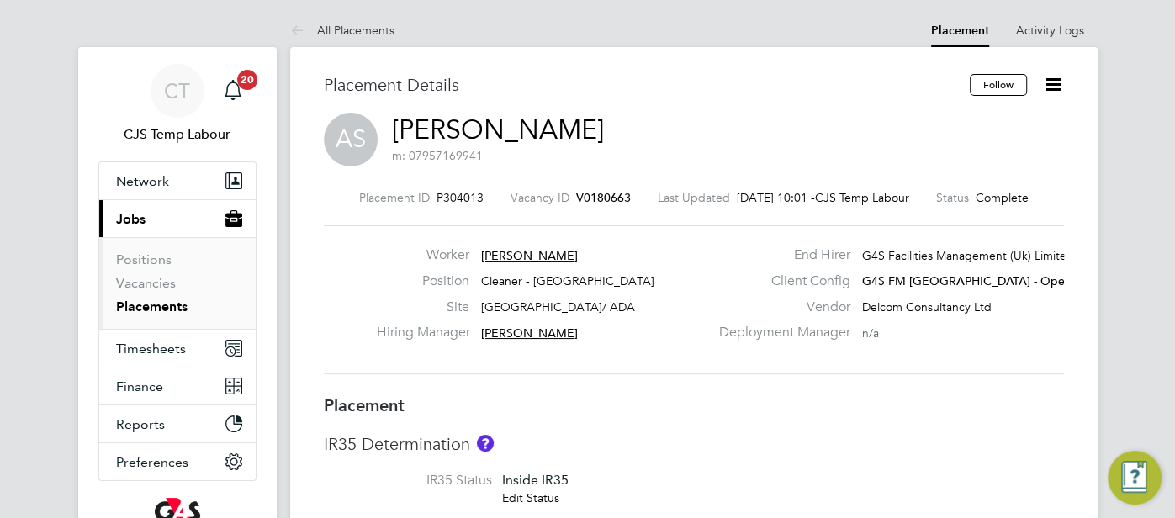
click at [1058, 87] on icon at bounding box center [1053, 84] width 21 height 21
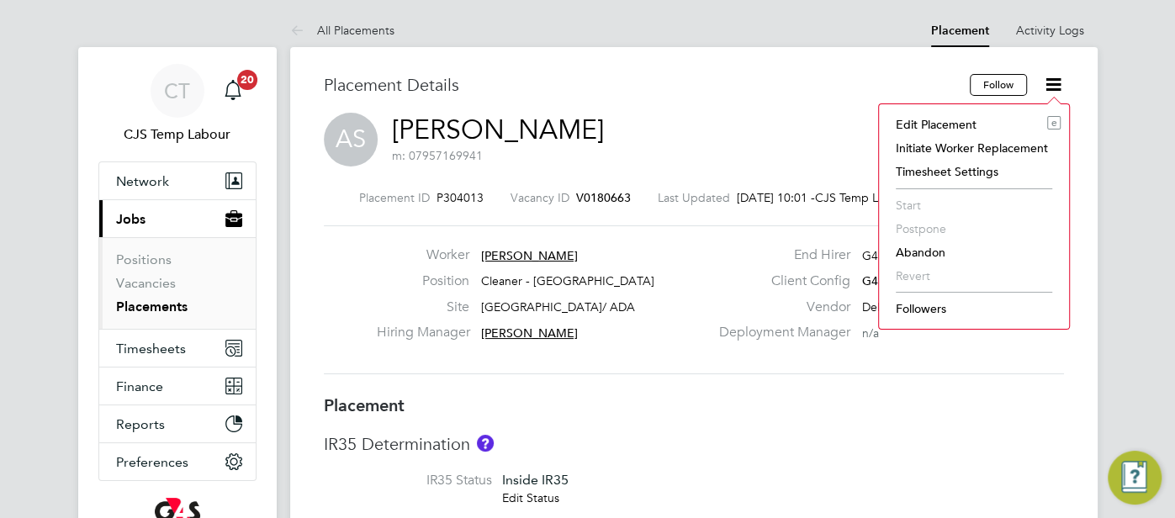
click at [920, 251] on li "Abandon" at bounding box center [973, 253] width 173 height 24
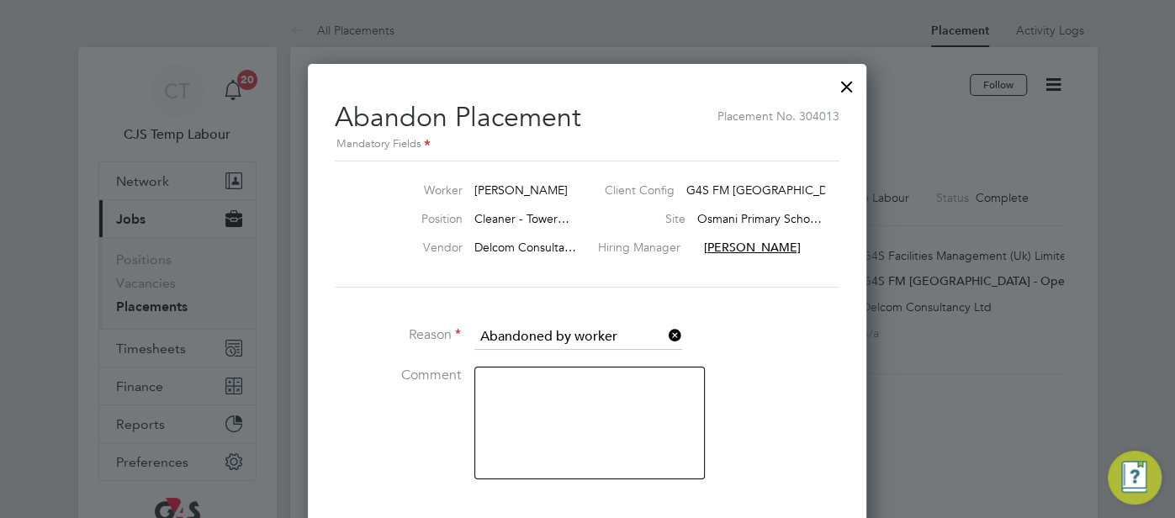
click at [542, 397] on textarea at bounding box center [589, 423] width 230 height 113
type textarea "duplicate placement"
click at [722, 425] on li "Comment duplicate placement" at bounding box center [587, 432] width 505 height 130
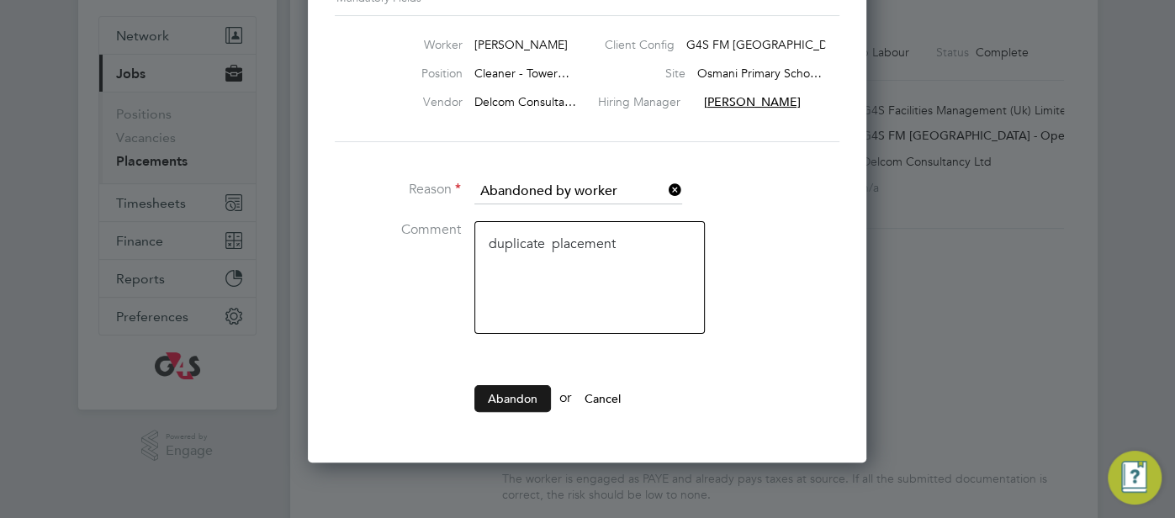
click at [521, 396] on button "Abandon" at bounding box center [512, 398] width 77 height 27
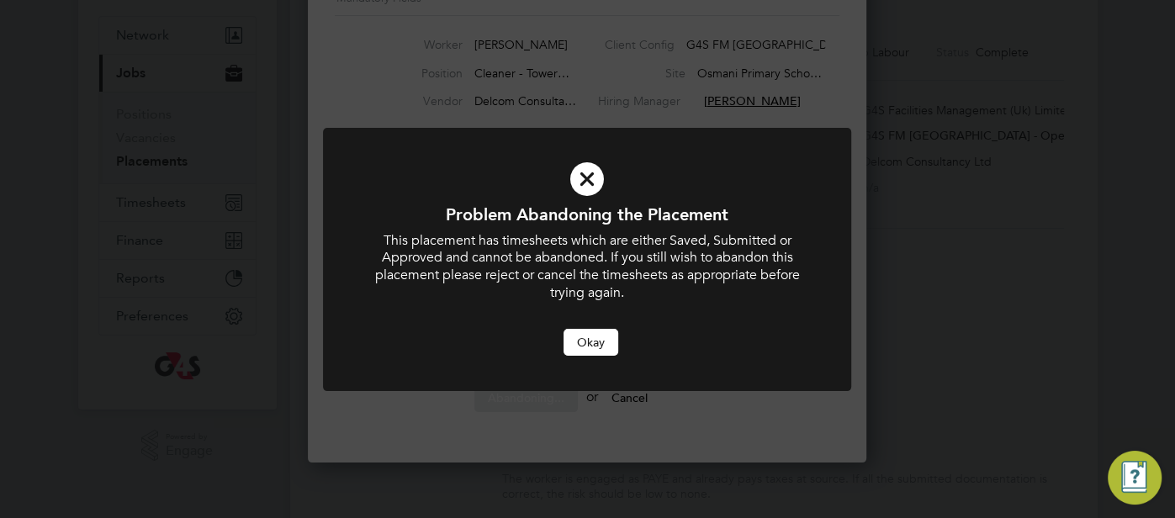
click at [585, 338] on button "Okay" at bounding box center [590, 342] width 55 height 27
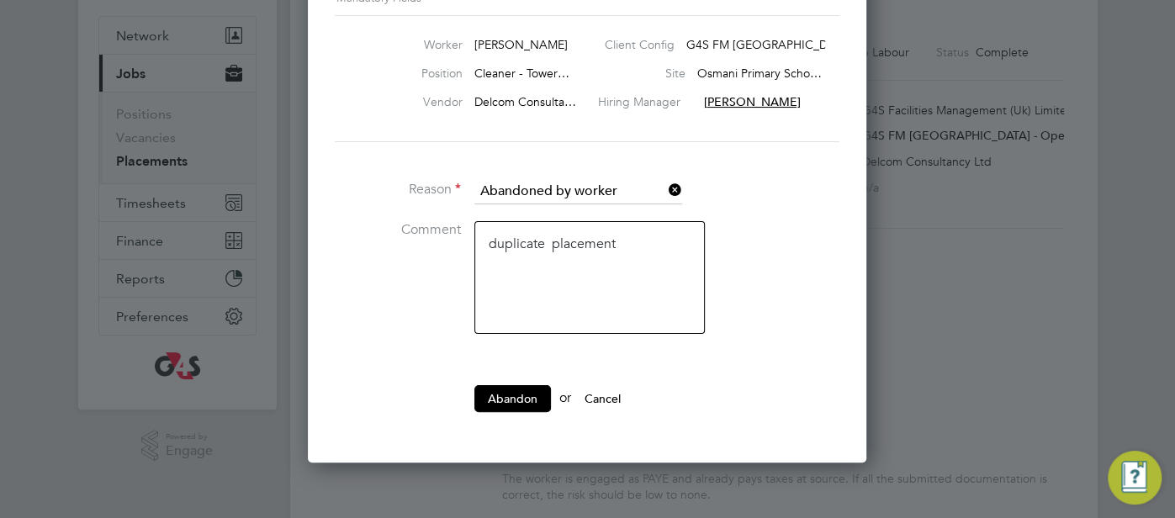
click at [622, 389] on button "Cancel" at bounding box center [602, 398] width 63 height 27
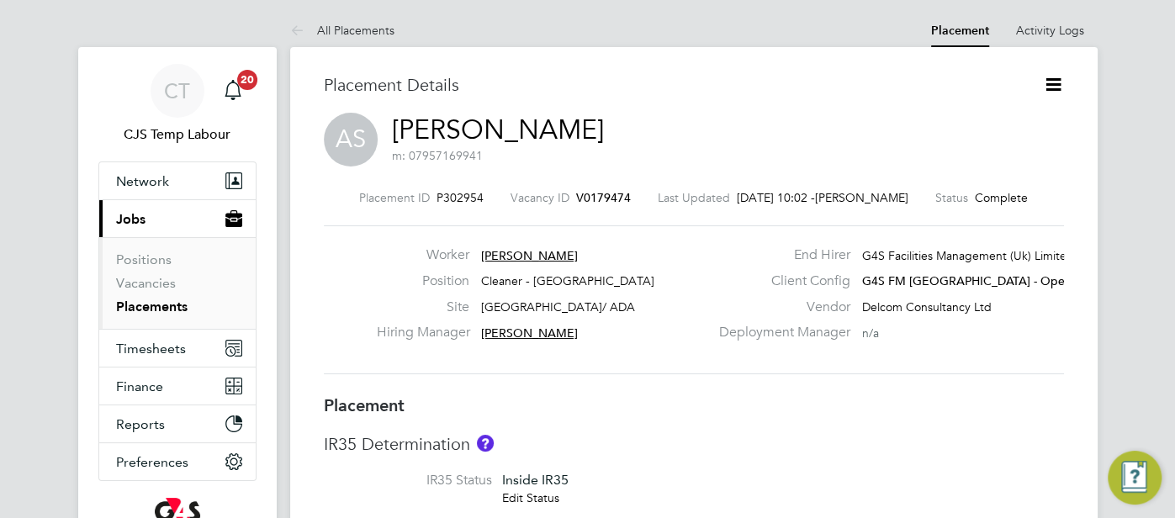
type input "Yusupha Miknas"
type input "Lilingxi Chen"
type input "01 Sep 2025"
type input "15 Sep 2025"
type input "15:30"
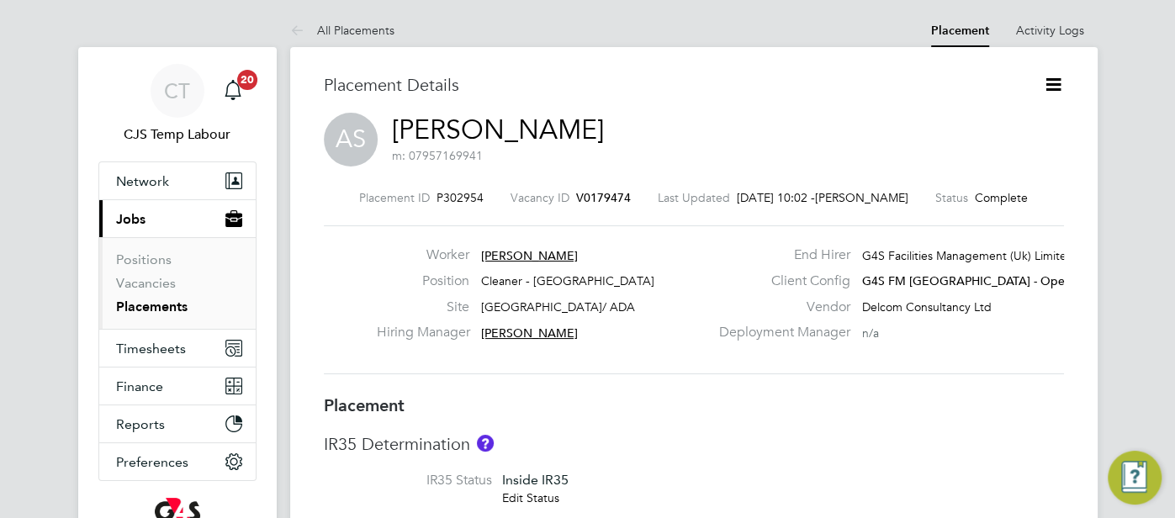
type input "19:30"
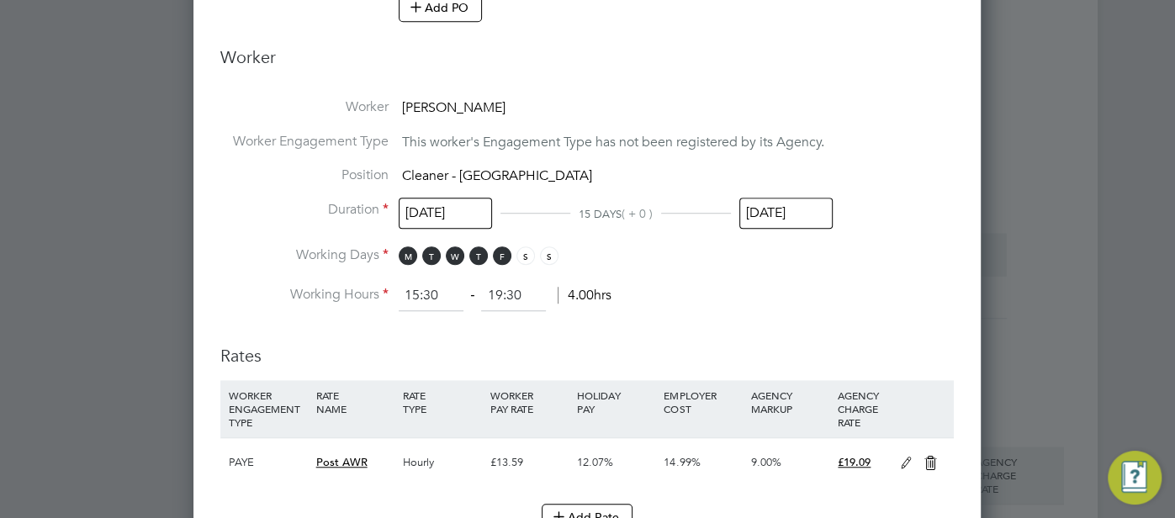
click at [764, 209] on input "15 Sep 2025" at bounding box center [785, 213] width 93 height 31
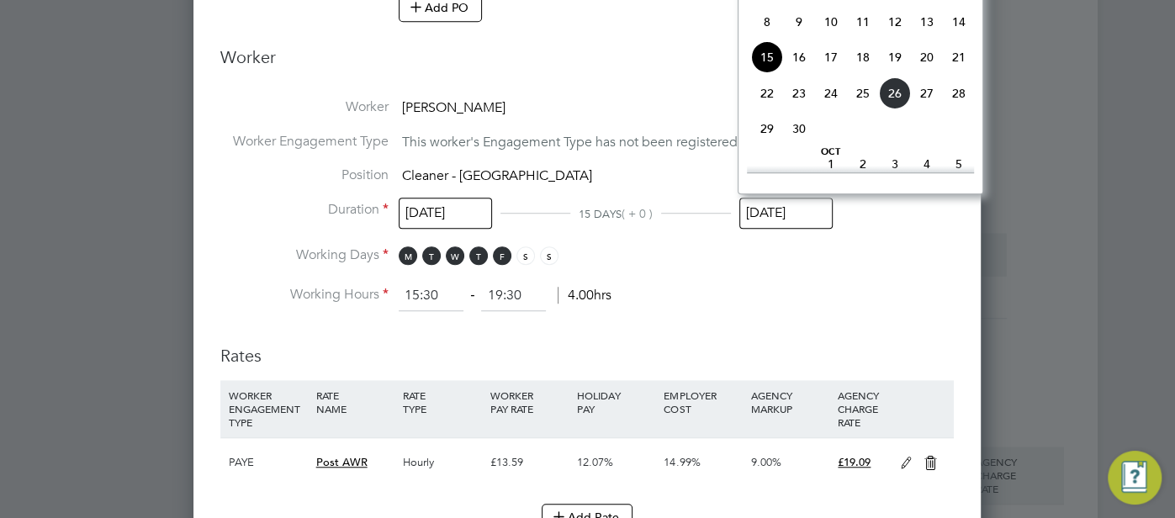
click at [897, 23] on span "12" at bounding box center [895, 22] width 32 height 32
type input "12 Sep 2025"
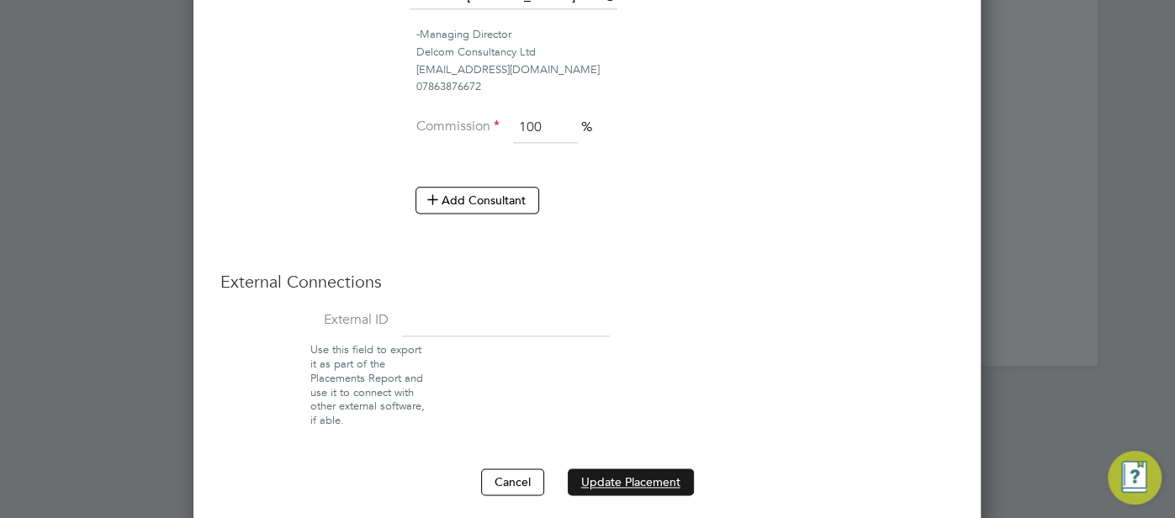
click at [635, 468] on button "Update Placement" at bounding box center [631, 481] width 126 height 27
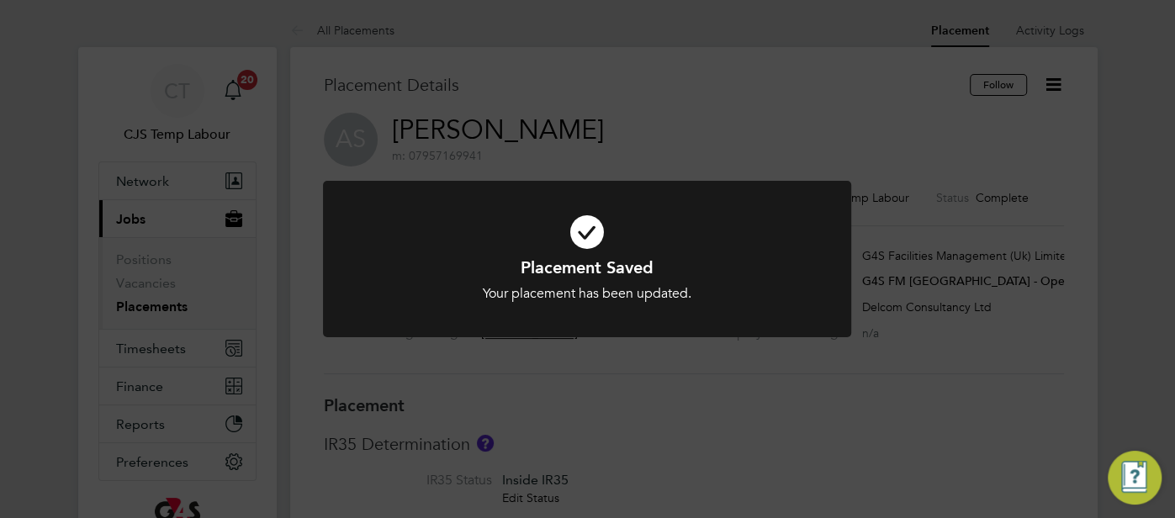
click at [584, 230] on icon at bounding box center [586, 232] width 437 height 66
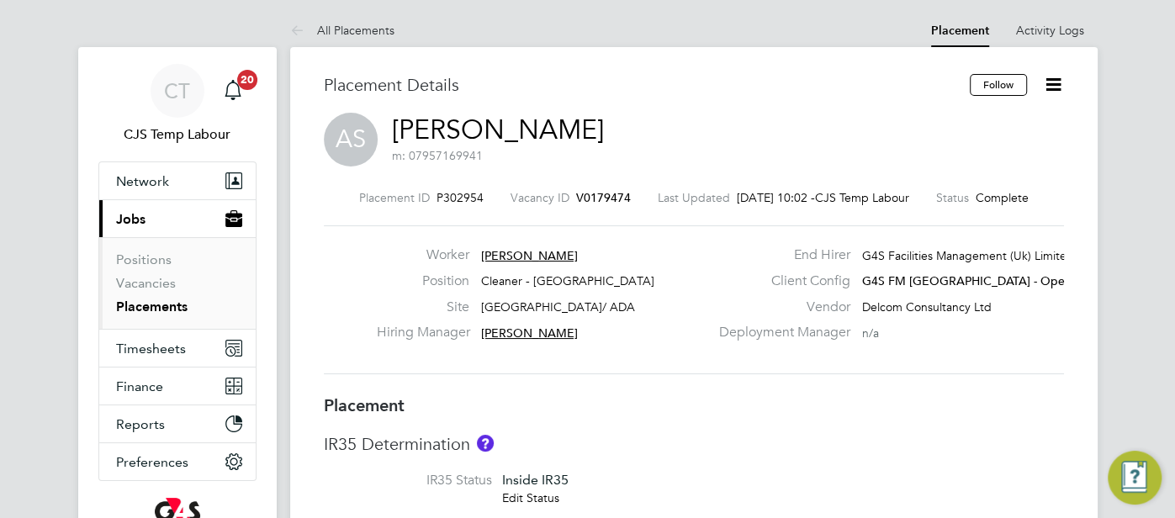
click at [1059, 80] on icon at bounding box center [1053, 84] width 21 height 21
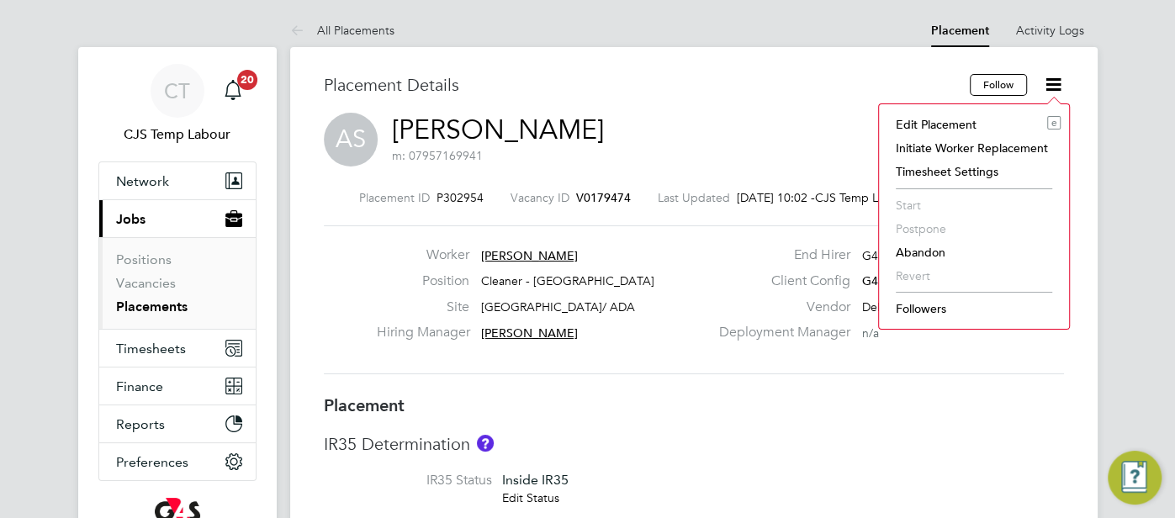
click at [918, 251] on li "Abandon" at bounding box center [973, 253] width 173 height 24
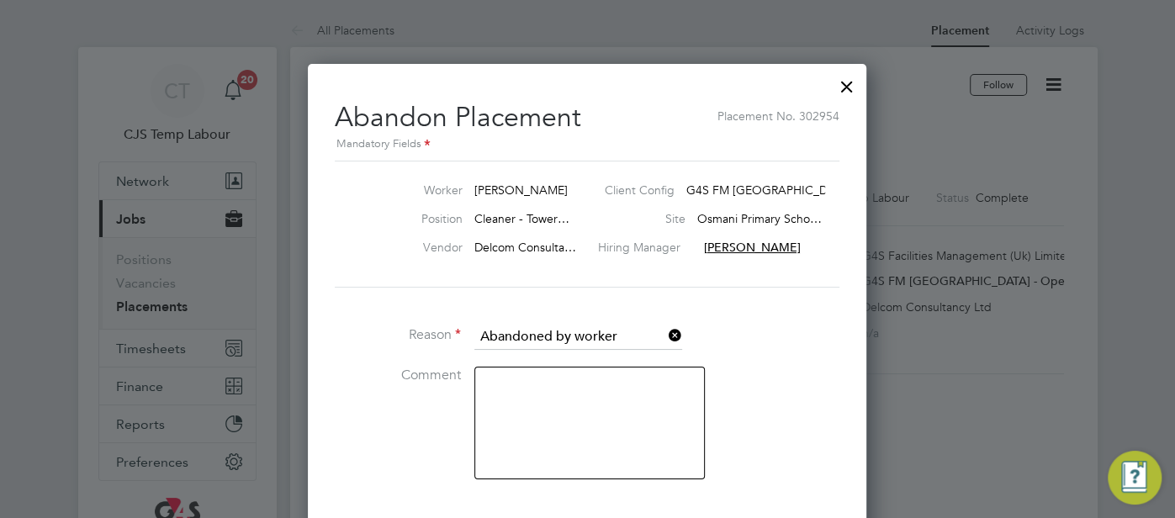
click at [558, 396] on textarea at bounding box center [589, 423] width 230 height 113
type textarea "duplicate placements"
click at [780, 427] on li "Comment duplicate placements" at bounding box center [587, 432] width 505 height 130
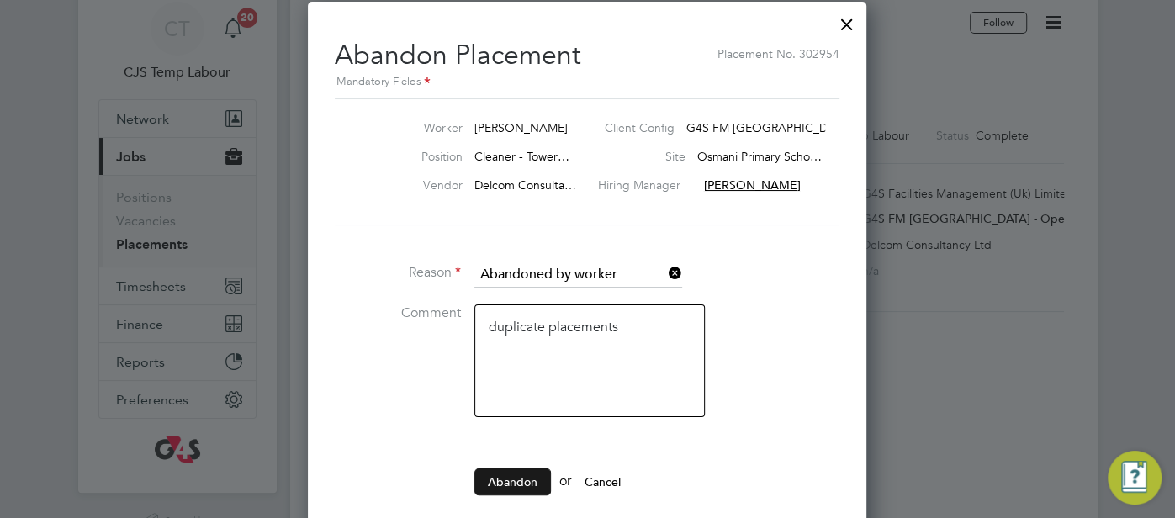
click at [506, 484] on button "Abandon" at bounding box center [512, 481] width 77 height 27
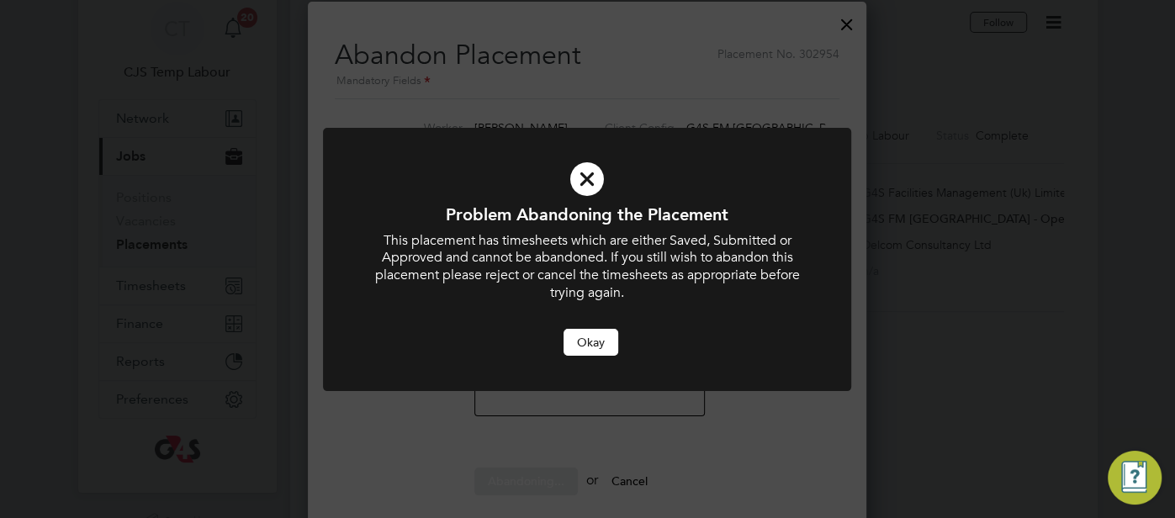
click at [592, 333] on button "Okay" at bounding box center [590, 342] width 55 height 27
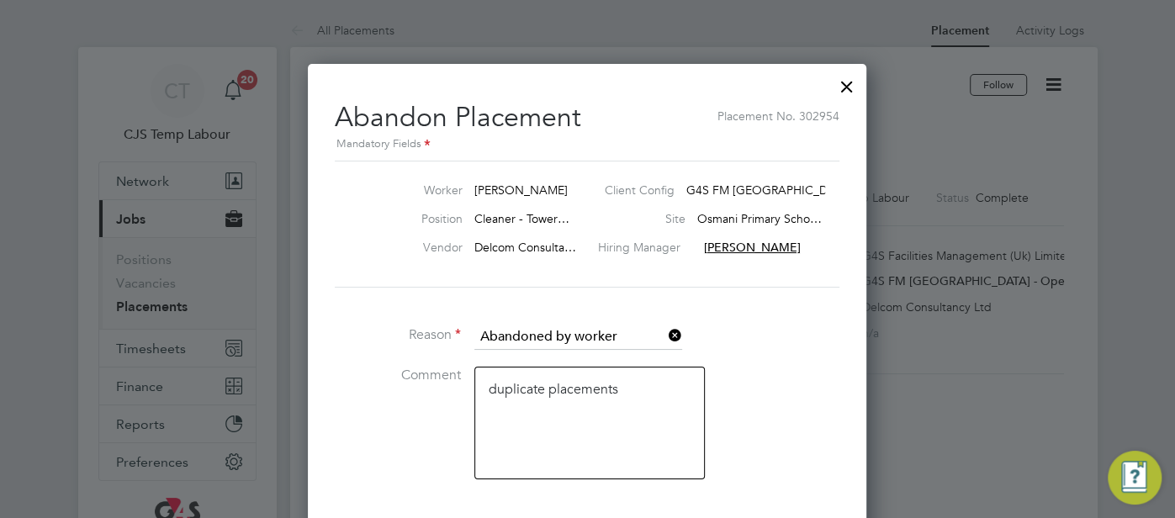
click at [843, 98] on div at bounding box center [847, 82] width 30 height 30
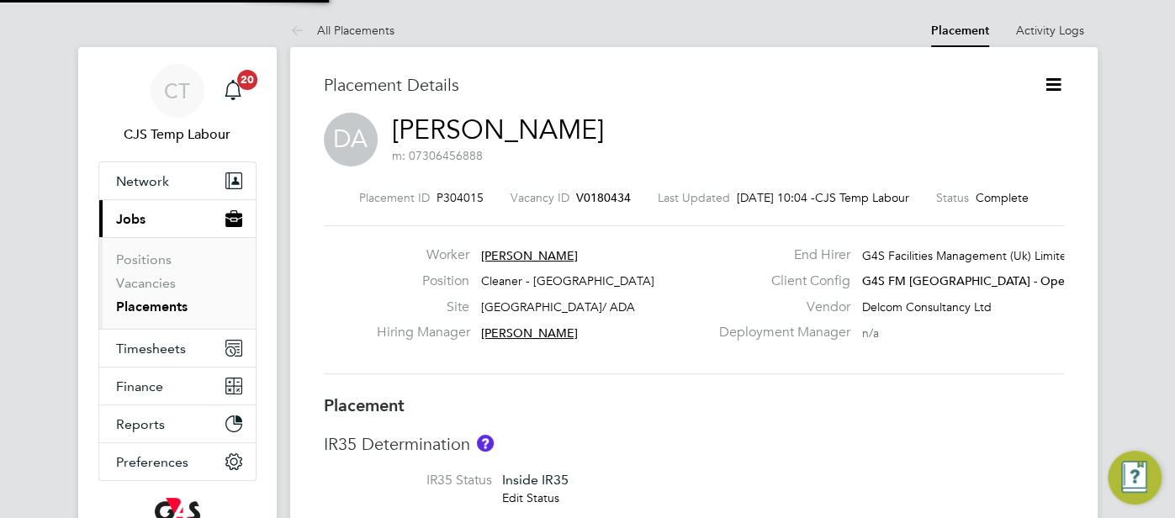
scroll to position [26, 331]
type input "Yusupha Miknas"
type input "Lilingxi Chen"
type input "15 Sep 2025"
type input "19 Sep 2025"
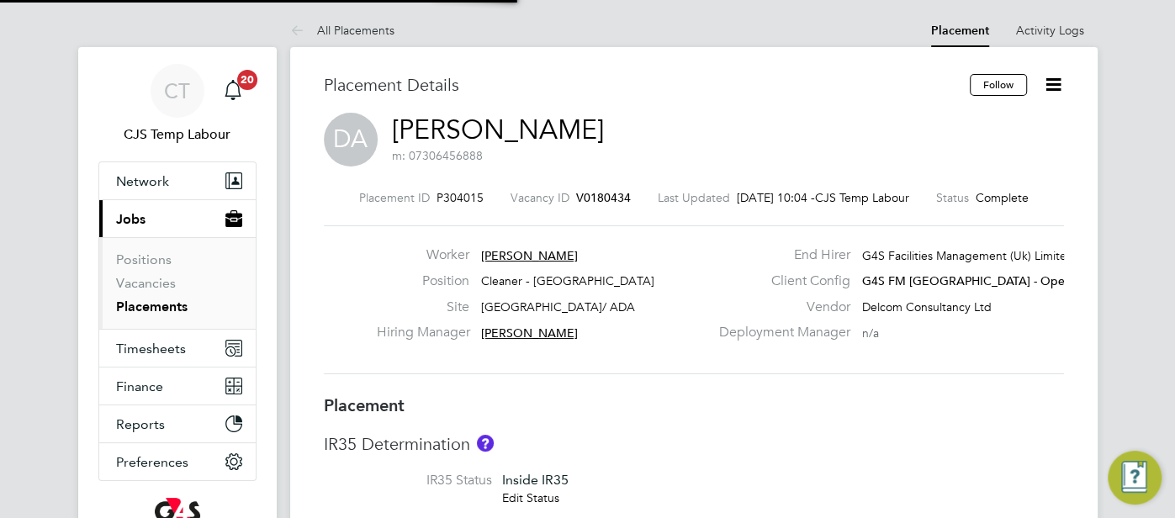
type input "15:30"
type input "19:30"
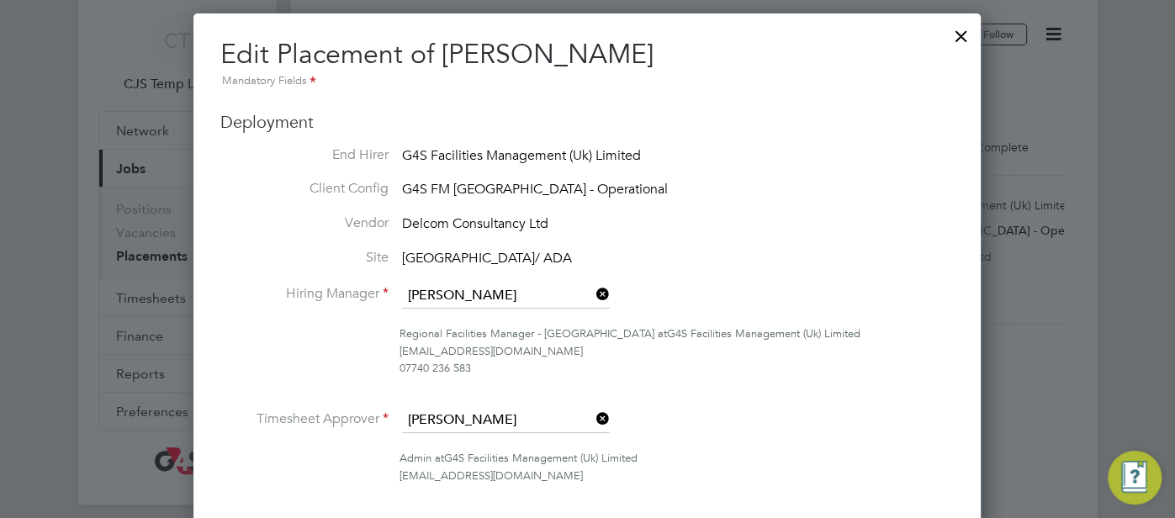
scroll to position [8, 8]
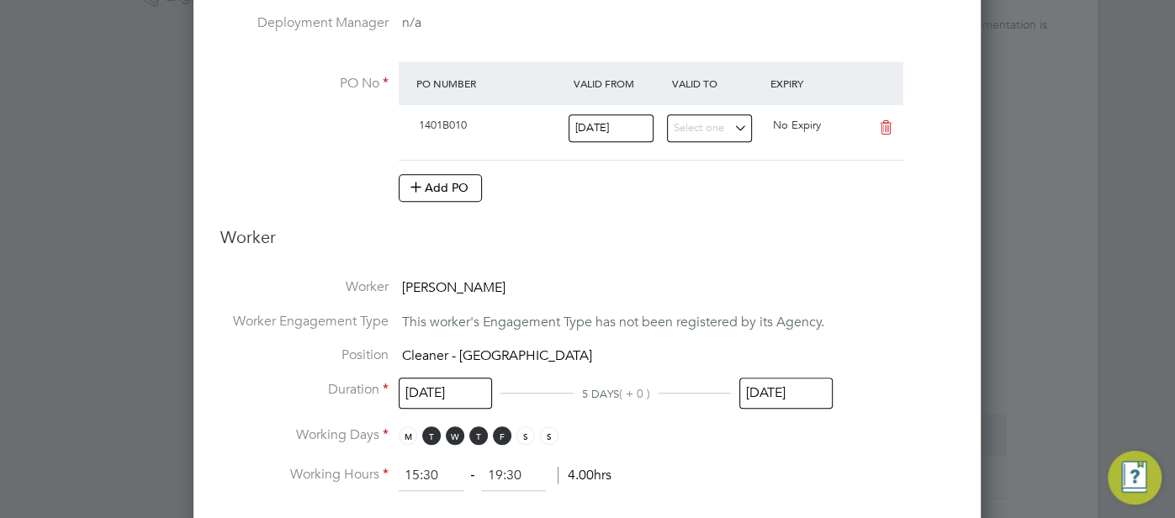
click at [753, 391] on input "19 Sep 2025" at bounding box center [785, 393] width 93 height 31
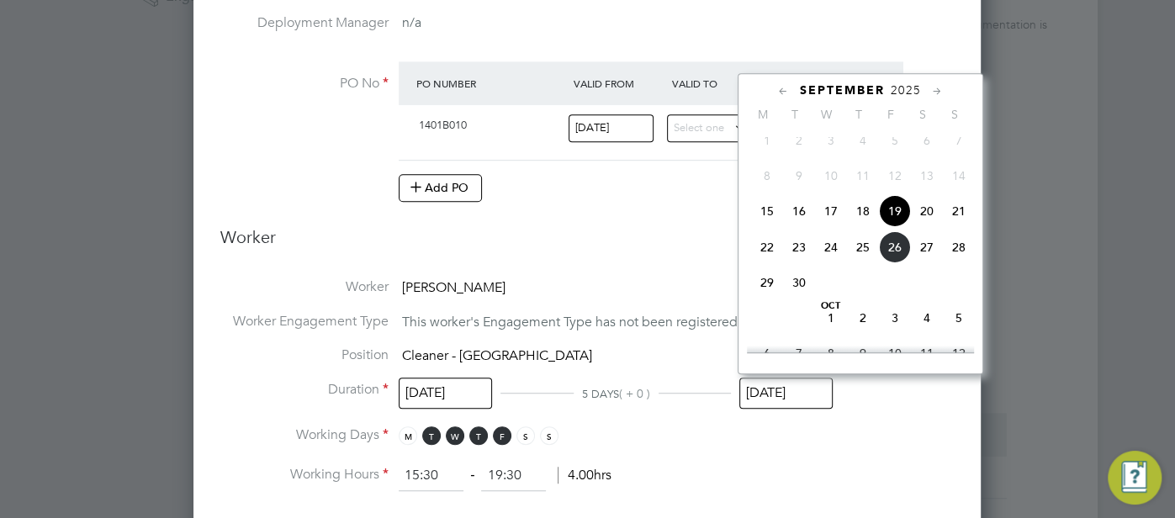
drag, startPoint x: 891, startPoint y: 262, endPoint x: 904, endPoint y: 268, distance: 13.9
click at [892, 262] on span "26" at bounding box center [895, 247] width 32 height 32
type input "[DATE]"
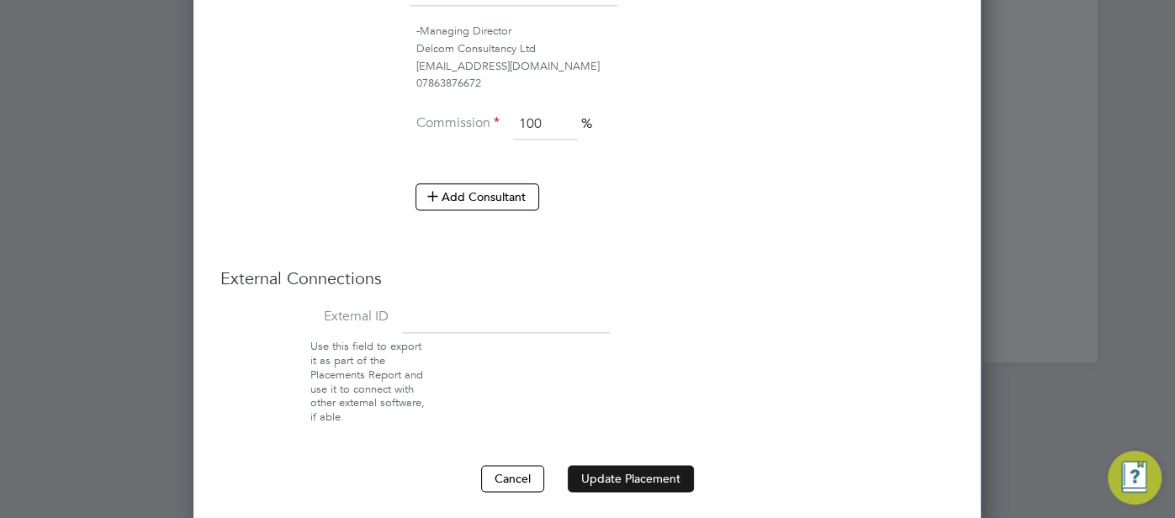
click at [629, 469] on button "Update Placement" at bounding box center [631, 478] width 126 height 27
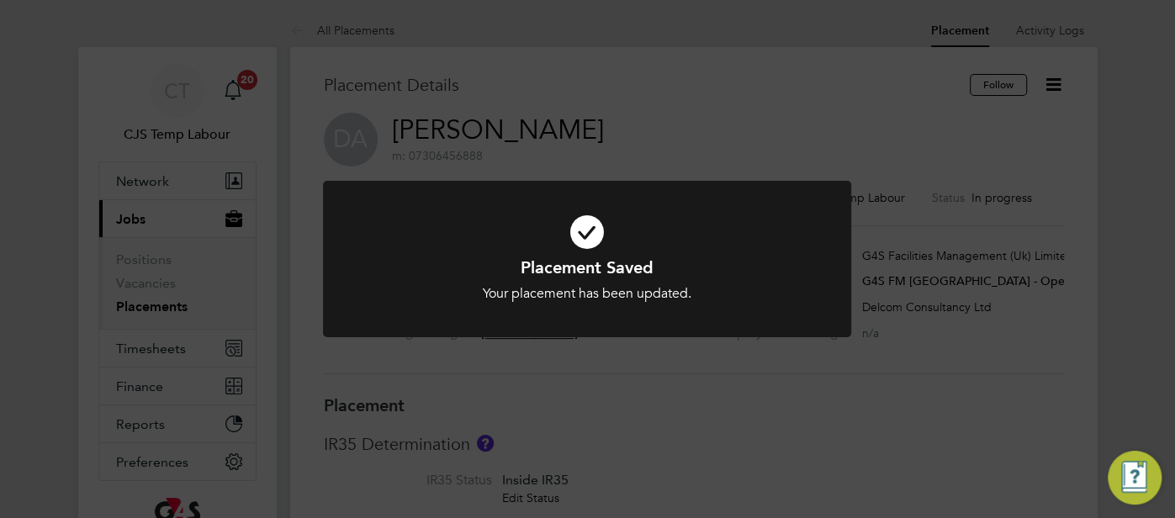
click at [584, 235] on icon at bounding box center [586, 232] width 437 height 66
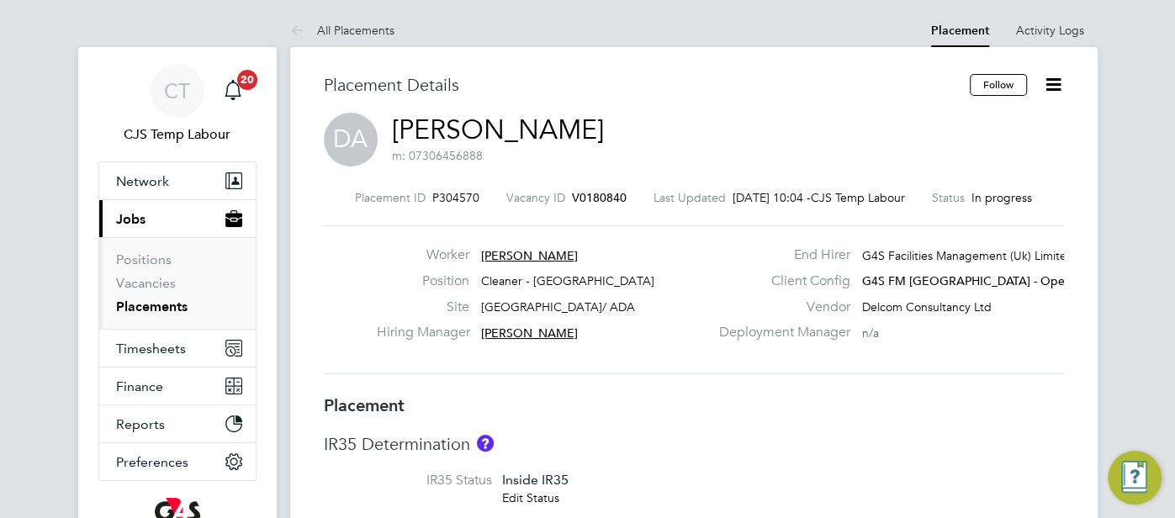
click at [1054, 89] on icon at bounding box center [1053, 84] width 21 height 21
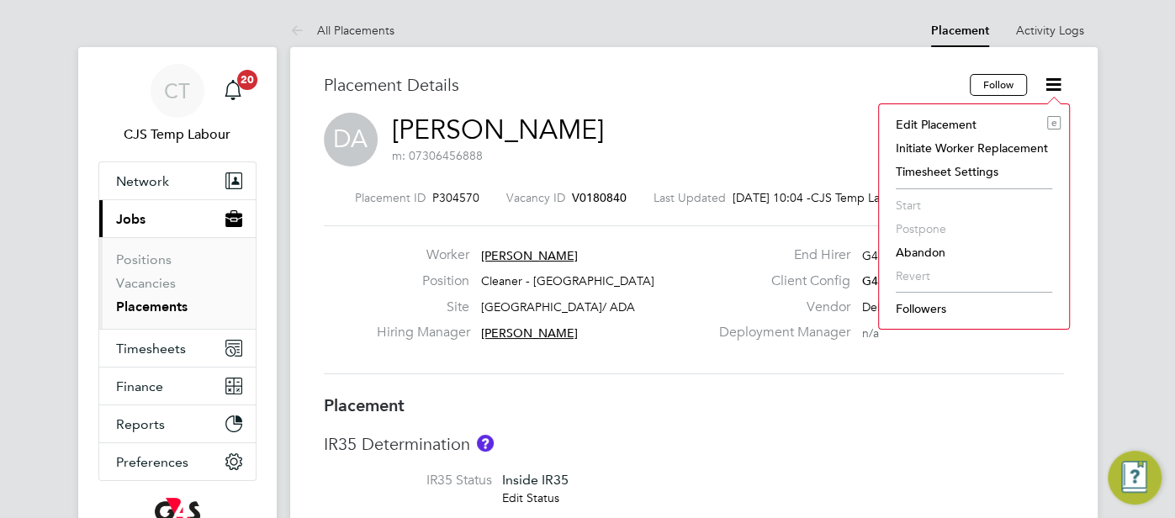
click at [937, 251] on li "Abandon" at bounding box center [973, 253] width 173 height 24
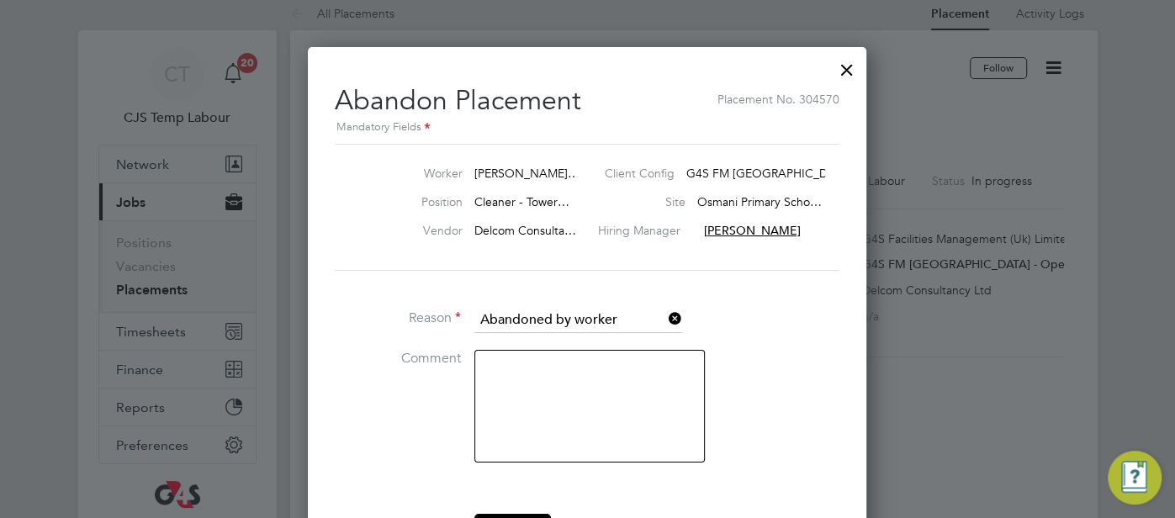
click at [574, 375] on textarea at bounding box center [589, 406] width 230 height 113
type textarea "duplicate placement"
click at [781, 383] on li "Comment duplicate placement" at bounding box center [587, 415] width 505 height 130
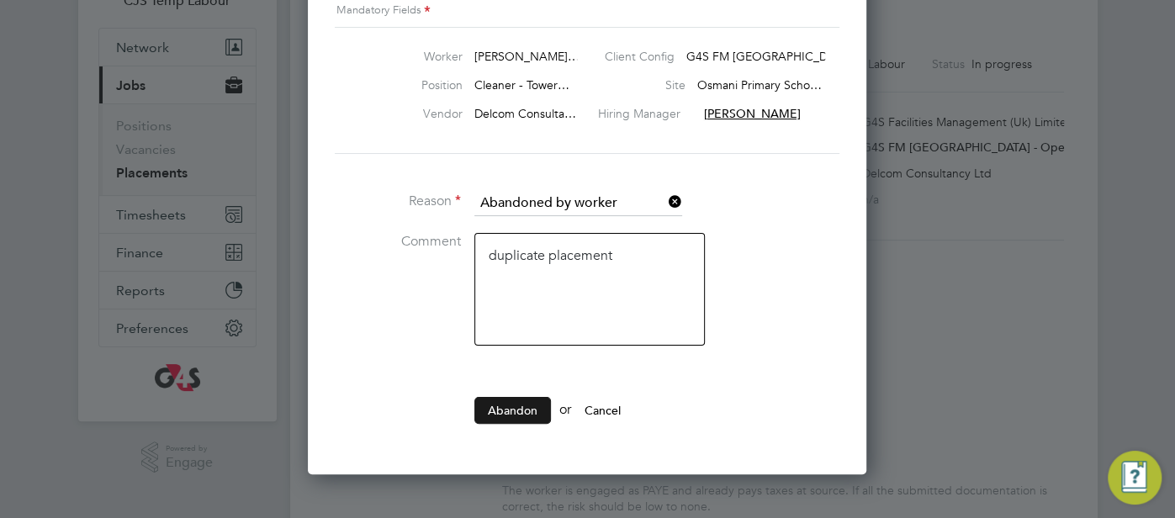
click at [515, 403] on button "Abandon" at bounding box center [512, 410] width 77 height 27
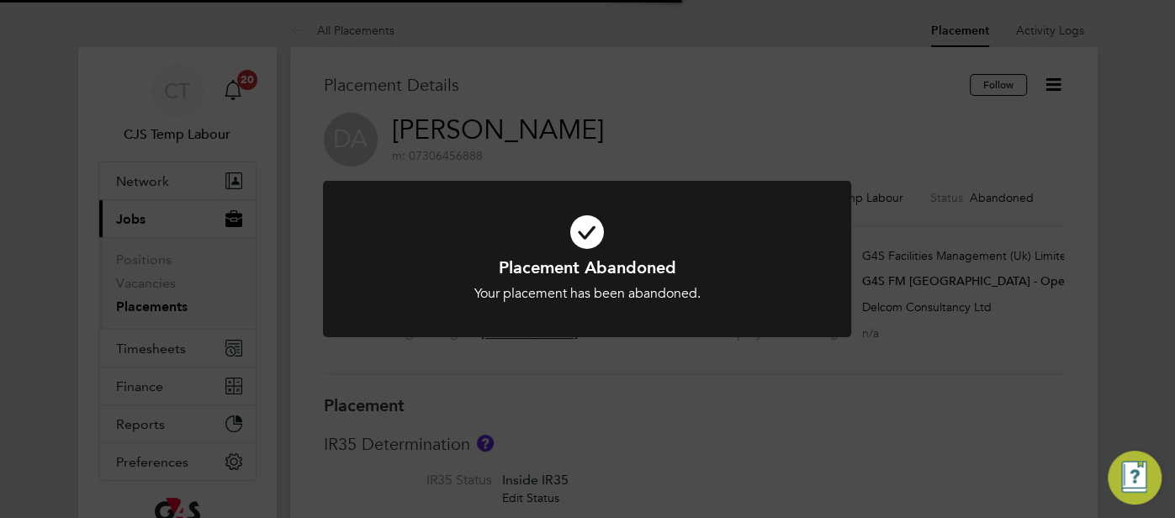
click at [588, 235] on icon at bounding box center [586, 232] width 437 height 66
